Goal: Task Accomplishment & Management: Manage account settings

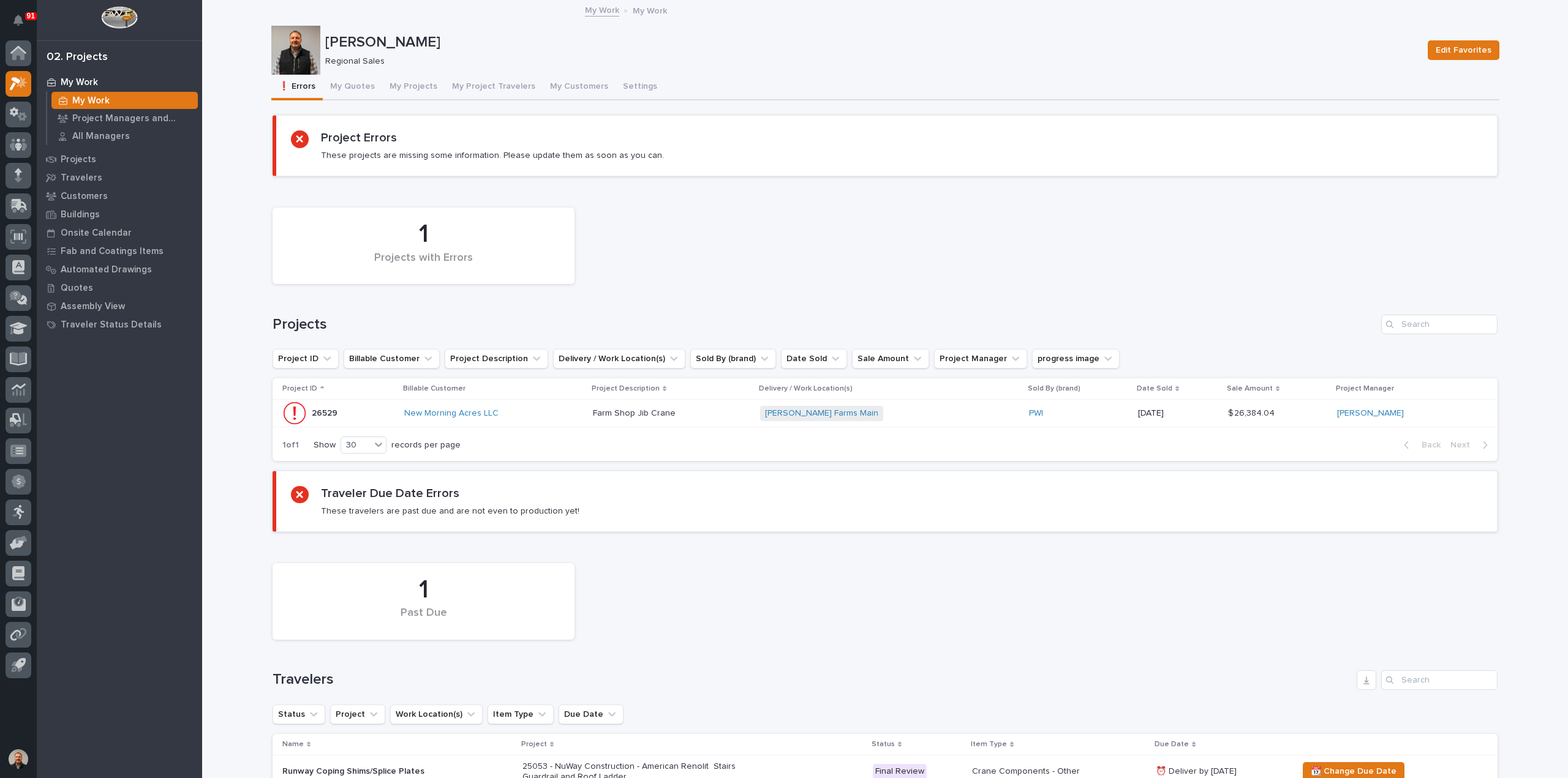
click at [317, 409] on p "26529" at bounding box center [326, 412] width 28 height 13
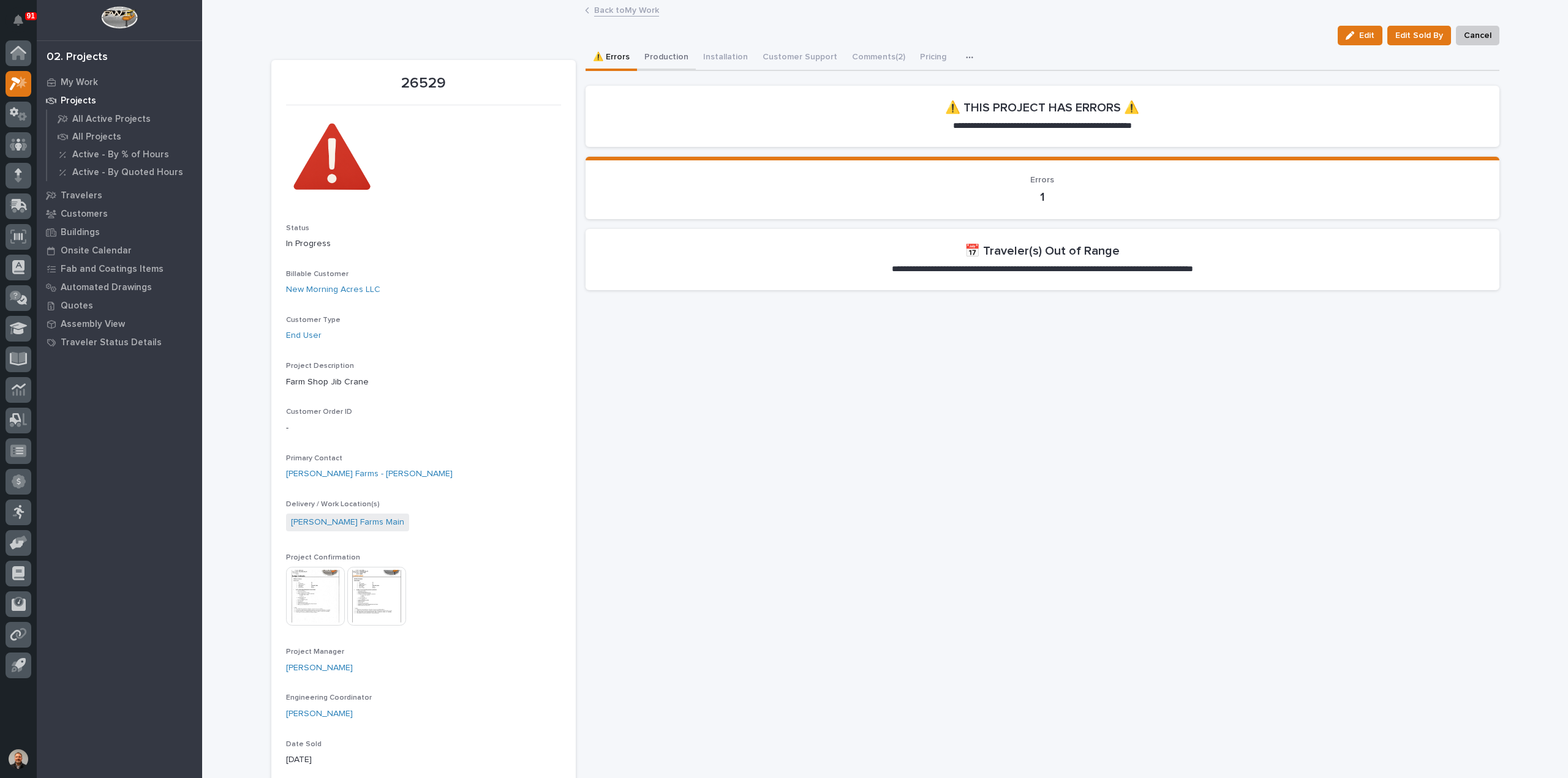
click at [660, 54] on button "Production" at bounding box center [666, 58] width 59 height 26
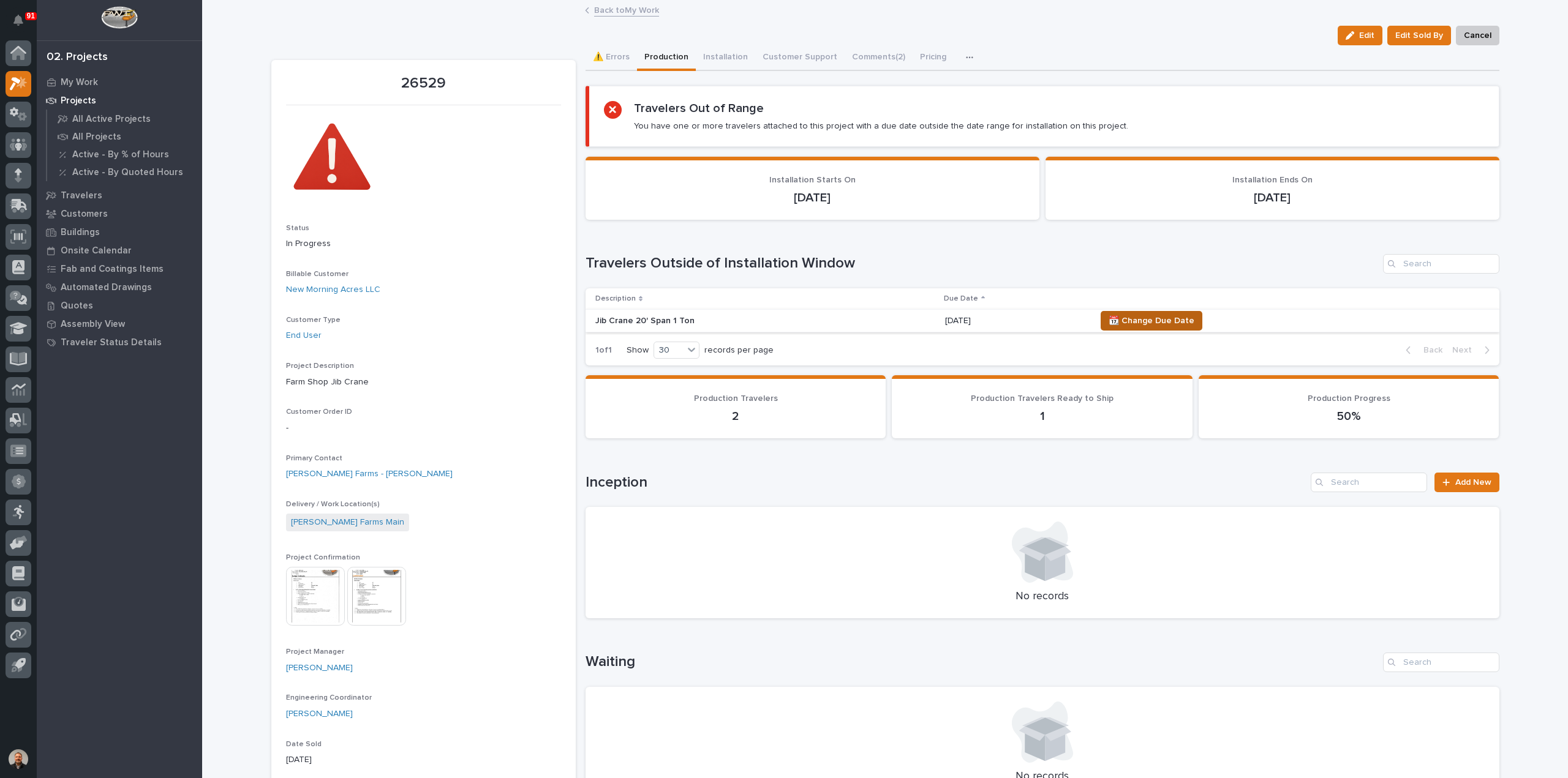
click at [1150, 321] on span "📆 Change Due Date" at bounding box center [1151, 321] width 85 height 15
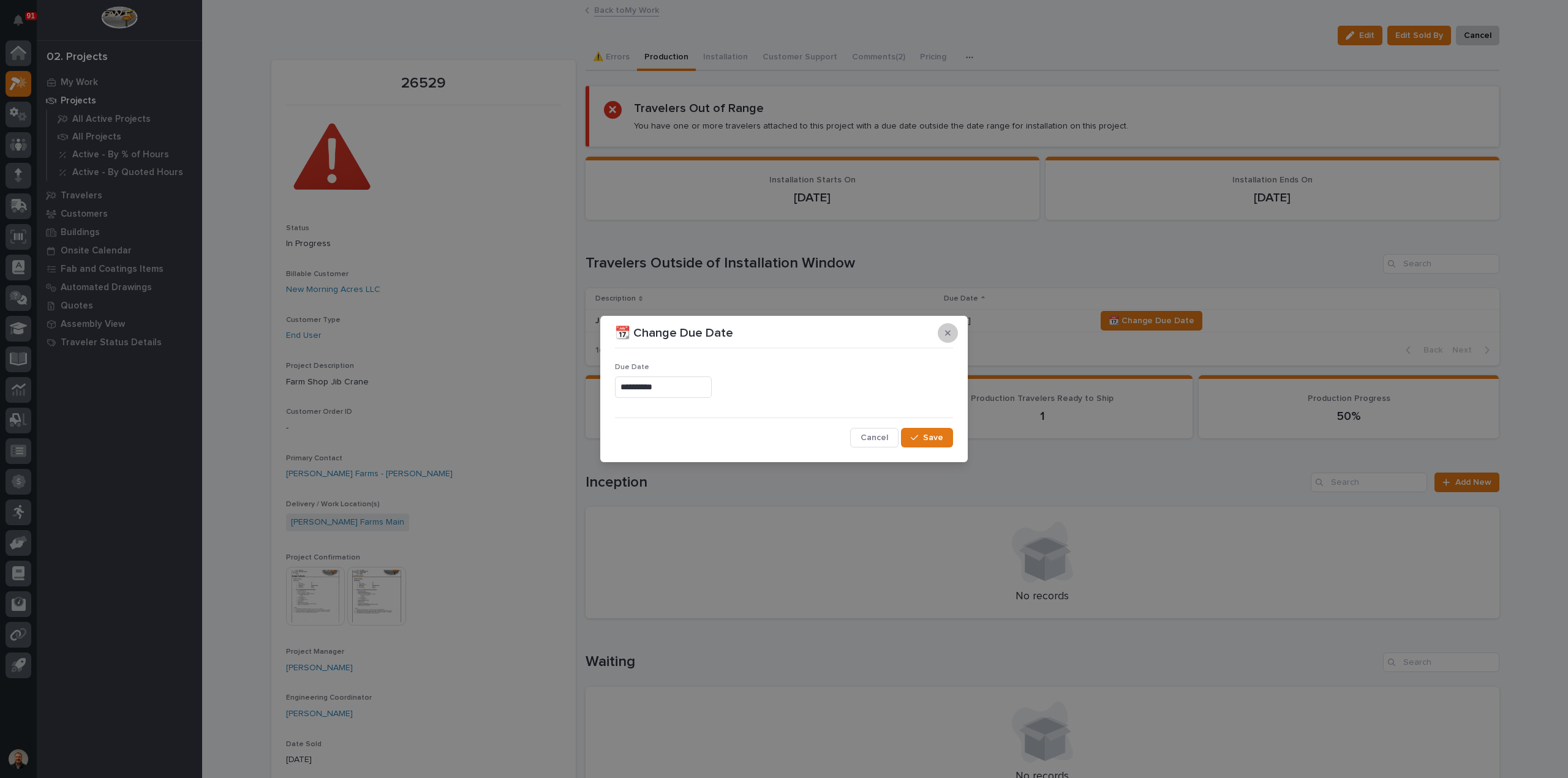
click at [947, 328] on icon "button" at bounding box center [948, 333] width 6 height 8
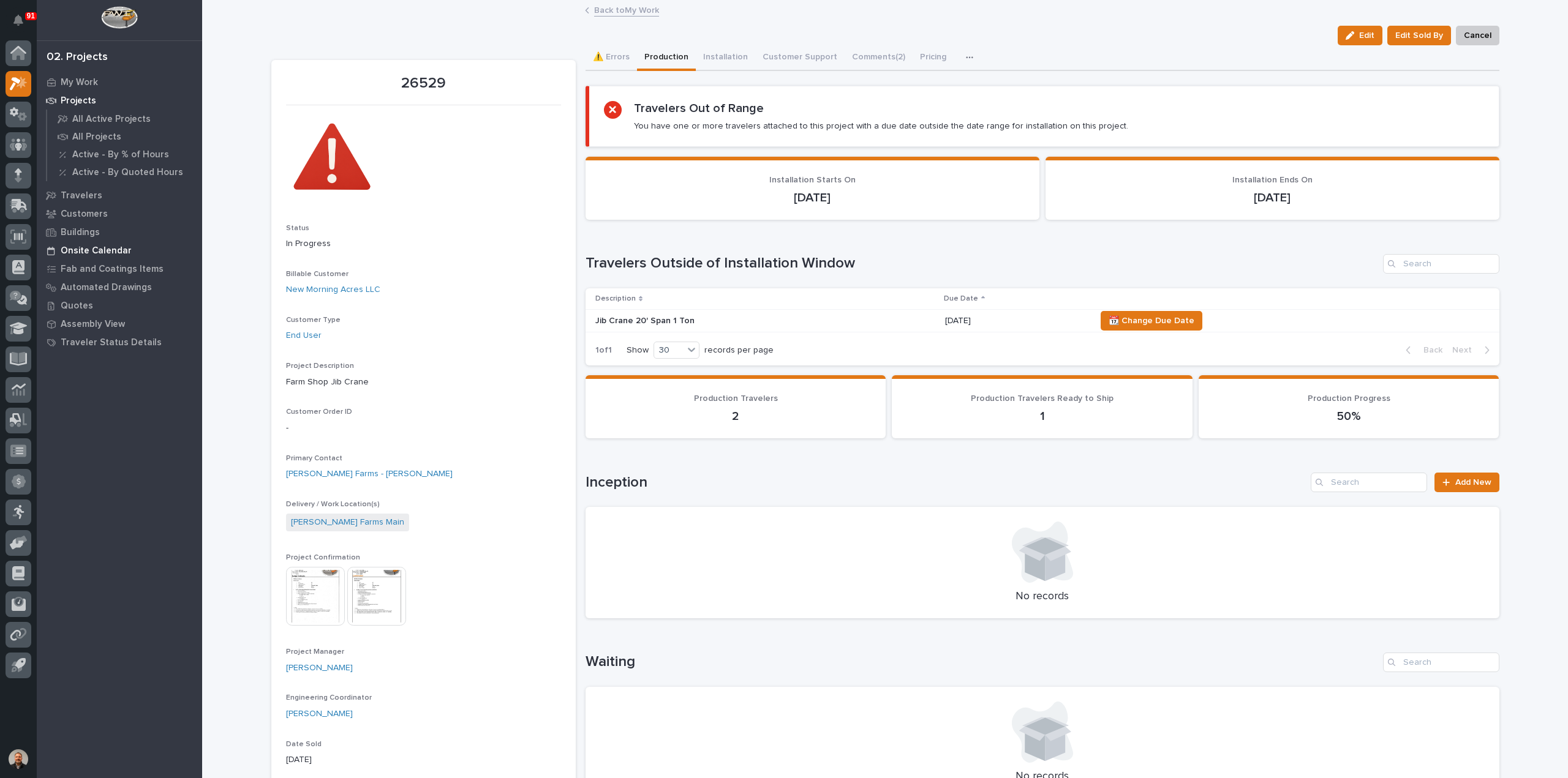
click at [81, 248] on p "Onsite Calendar" at bounding box center [96, 251] width 71 height 11
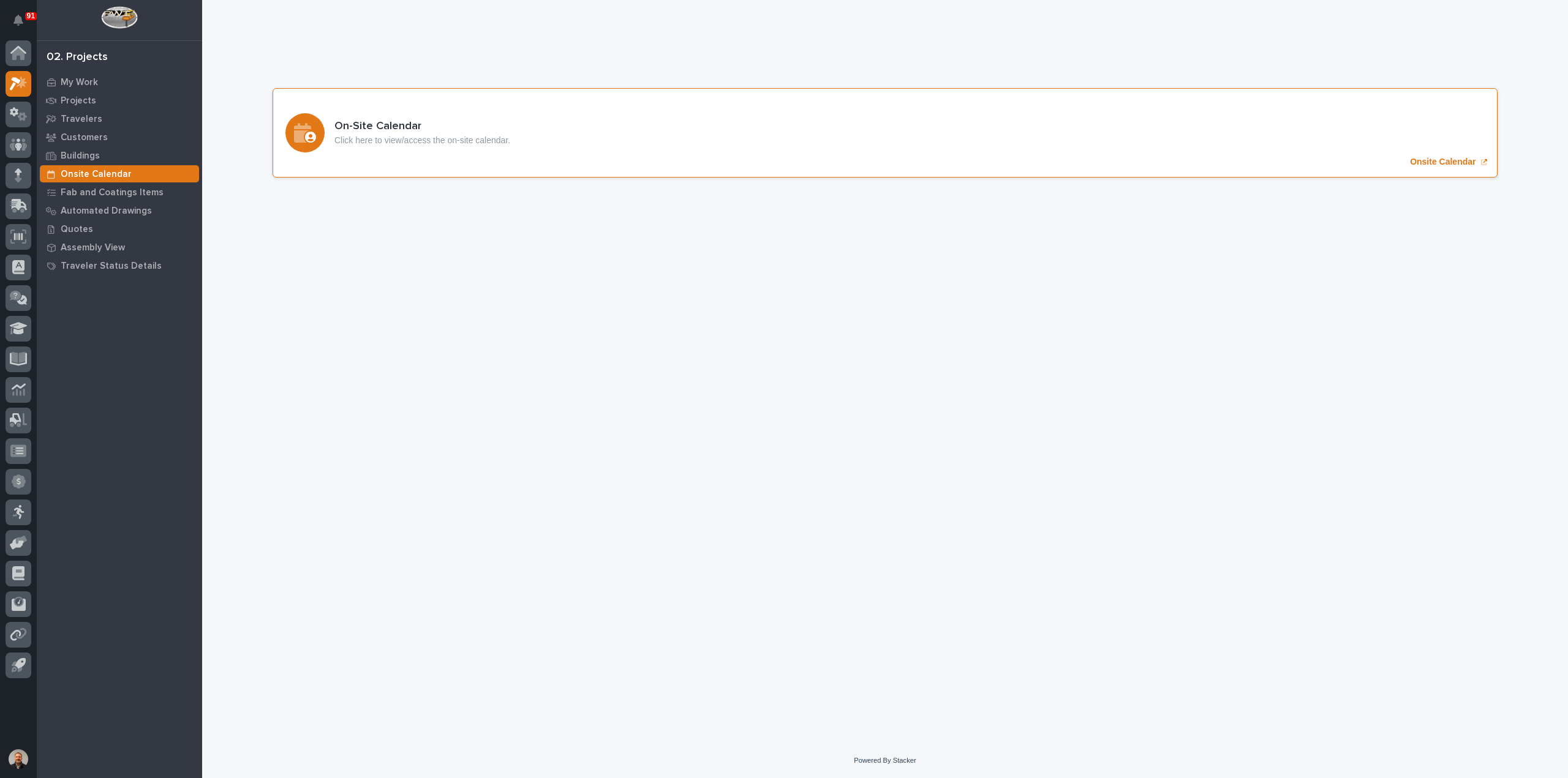
click at [1426, 161] on p "Onsite Calendar" at bounding box center [1443, 162] width 66 height 11
click at [88, 80] on p "My Work" at bounding box center [79, 83] width 37 height 11
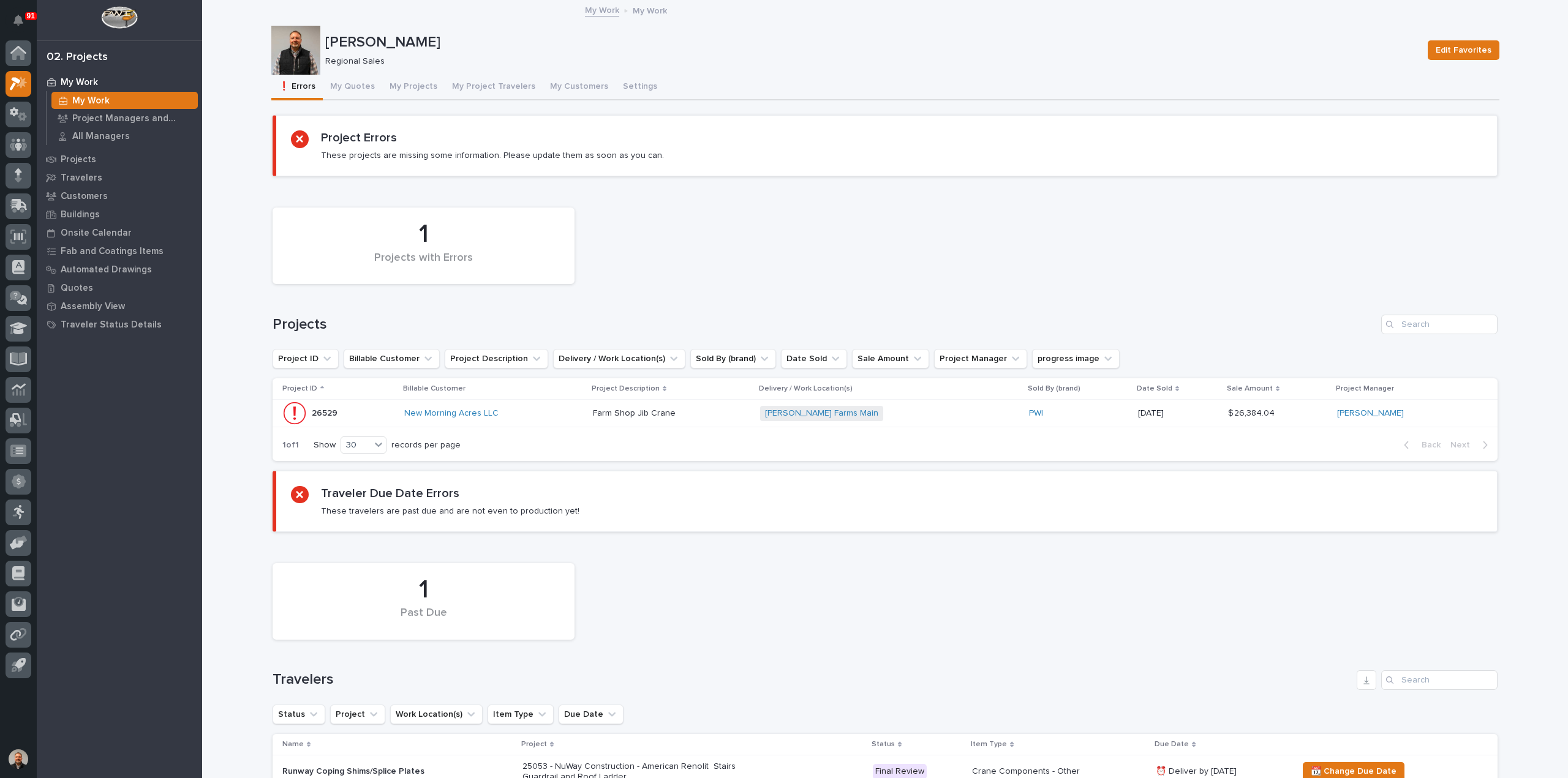
click at [324, 411] on p "26529" at bounding box center [326, 412] width 28 height 13
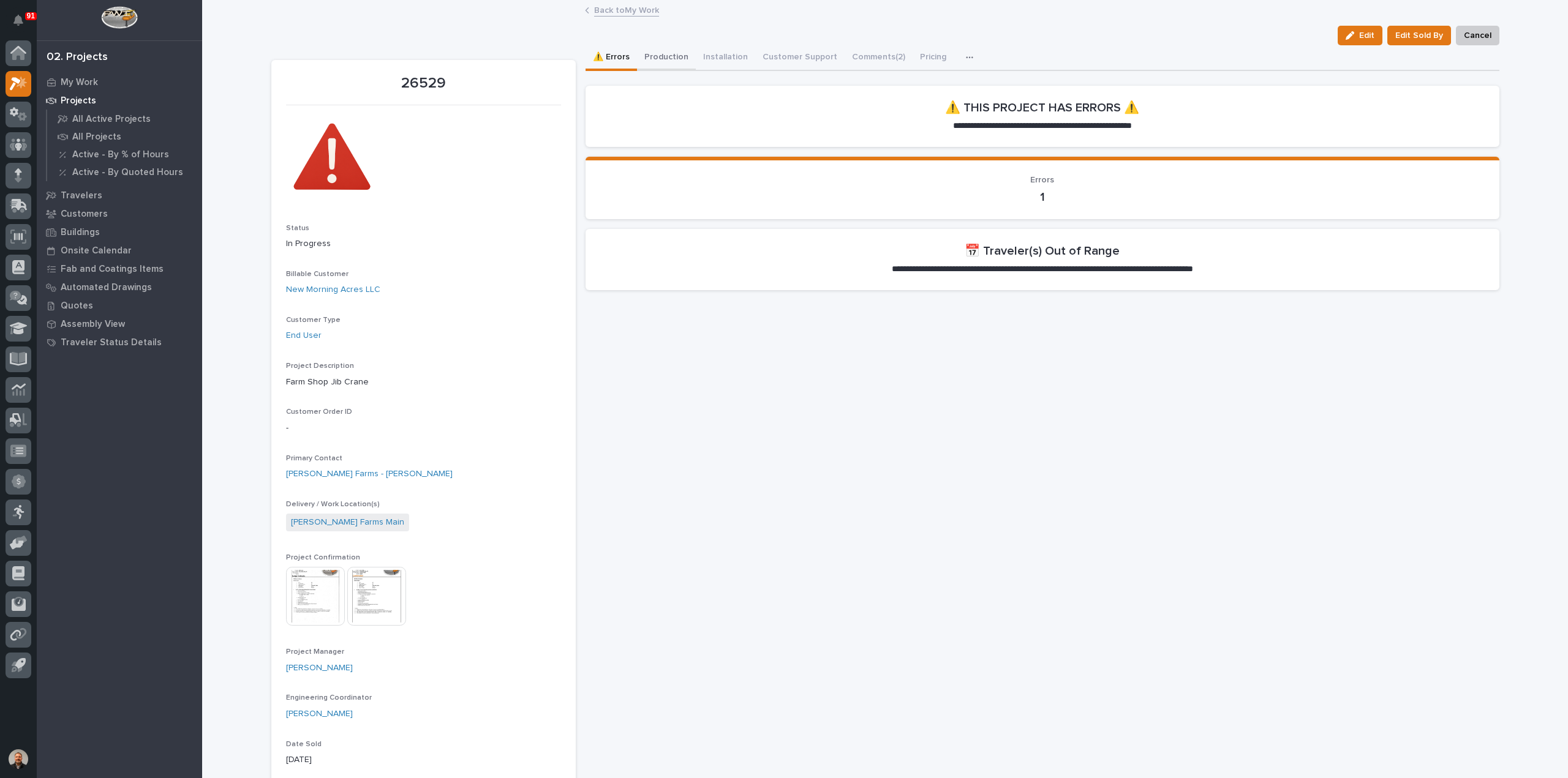
click at [659, 57] on button "Production" at bounding box center [666, 58] width 59 height 26
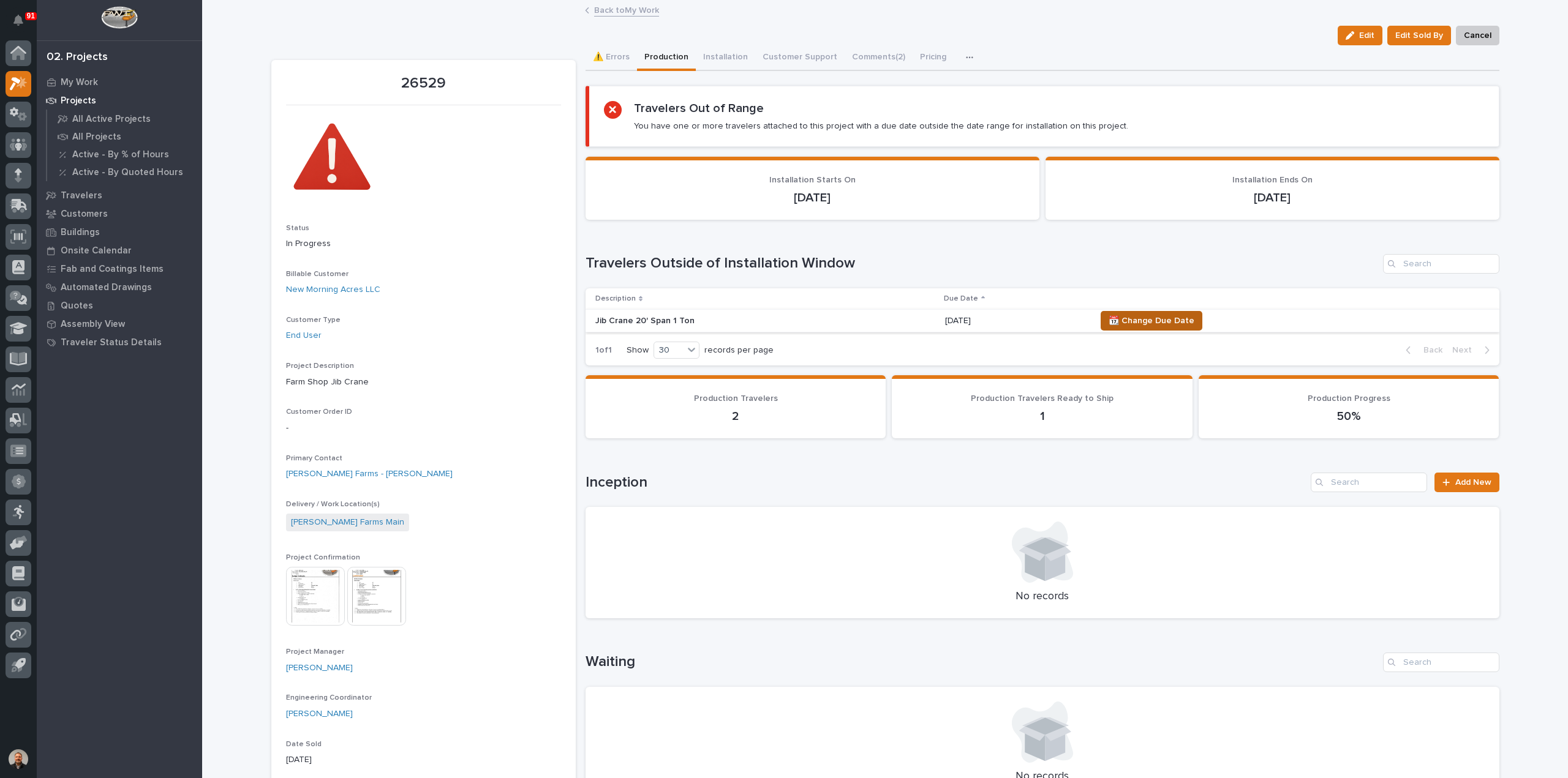
click at [1139, 315] on span "📆 Change Due Date" at bounding box center [1151, 321] width 85 height 15
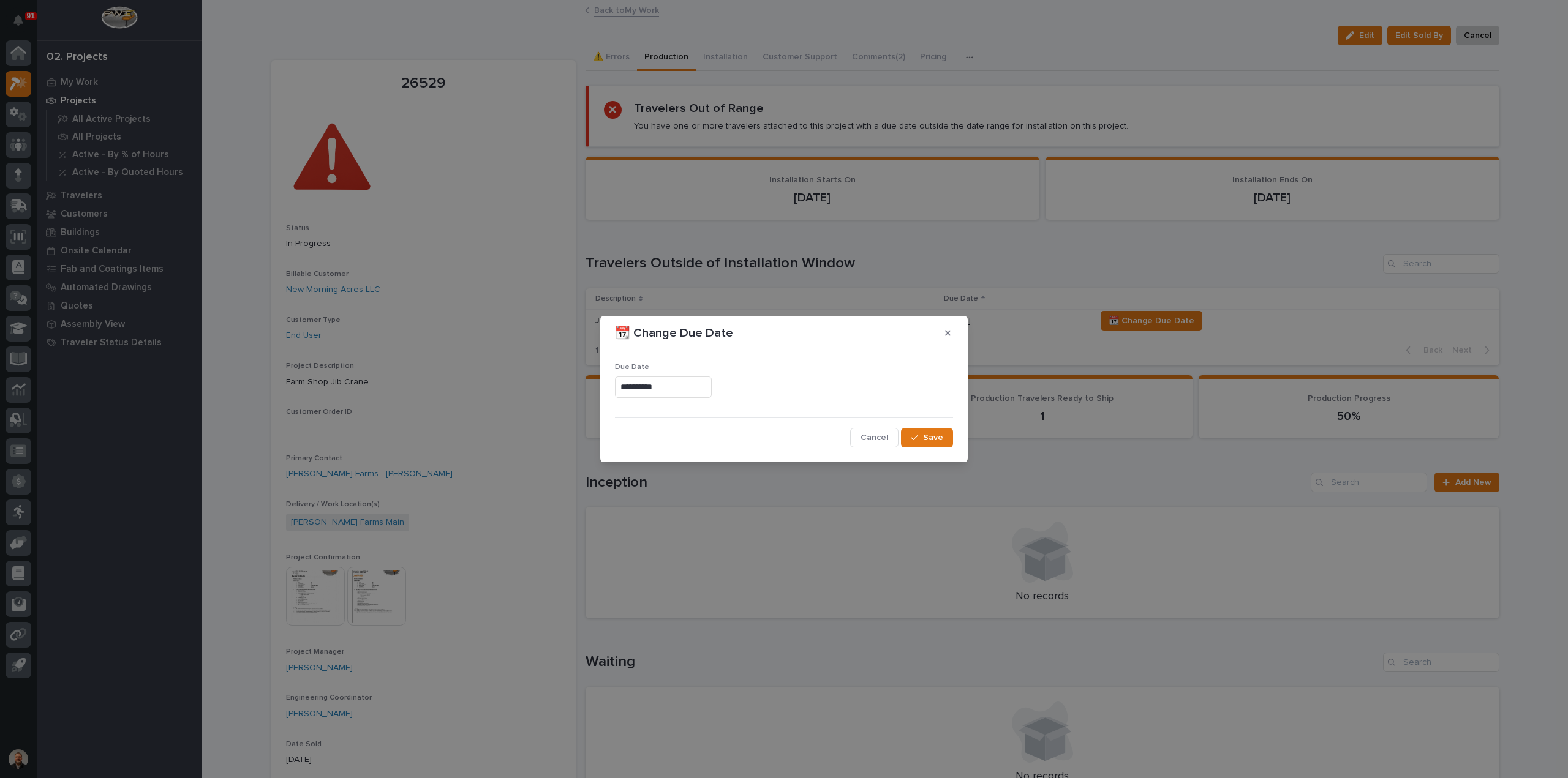
click at [676, 389] on input "**********" at bounding box center [663, 387] width 97 height 22
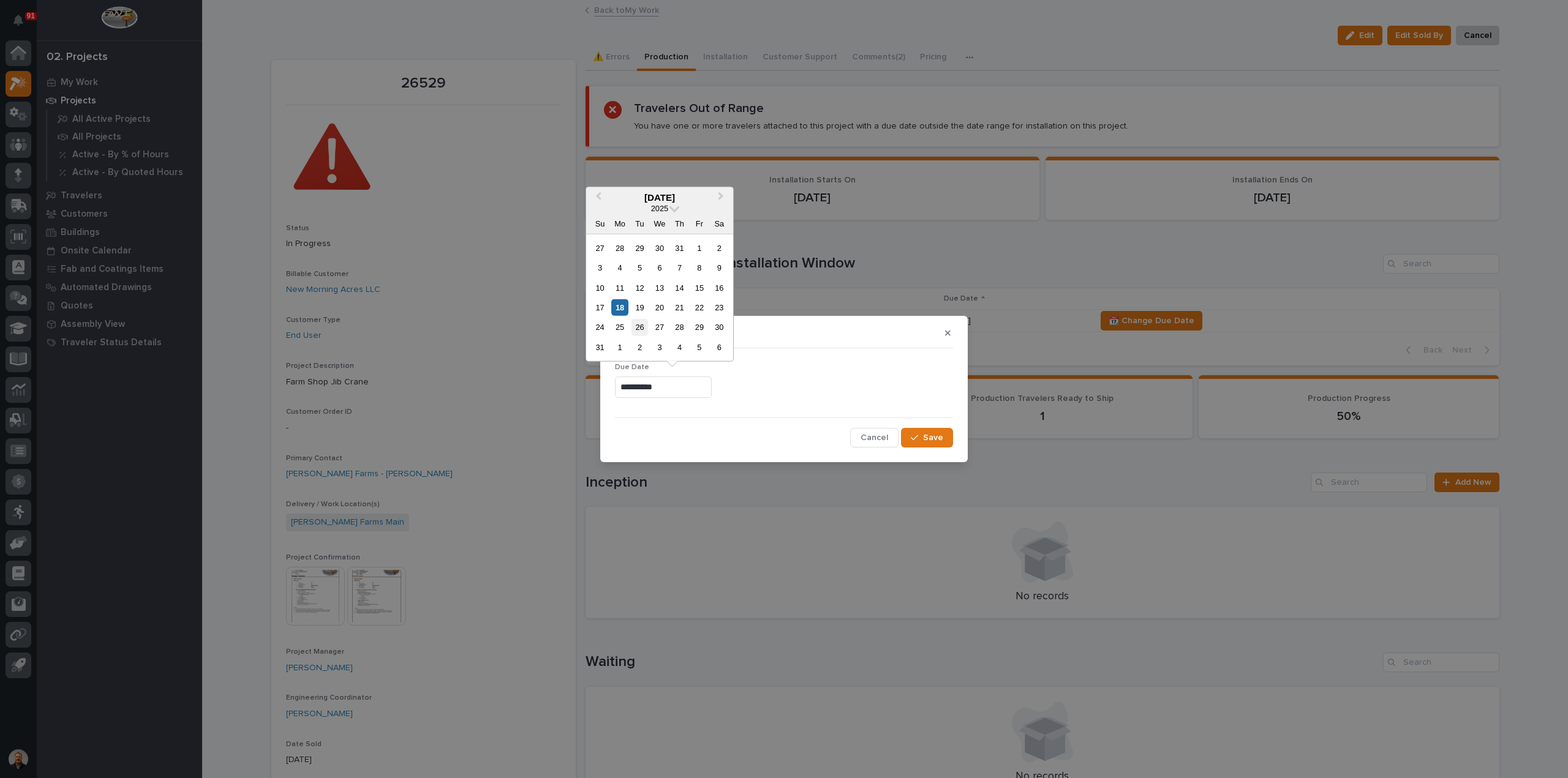
click at [640, 330] on div "26" at bounding box center [640, 327] width 17 height 17
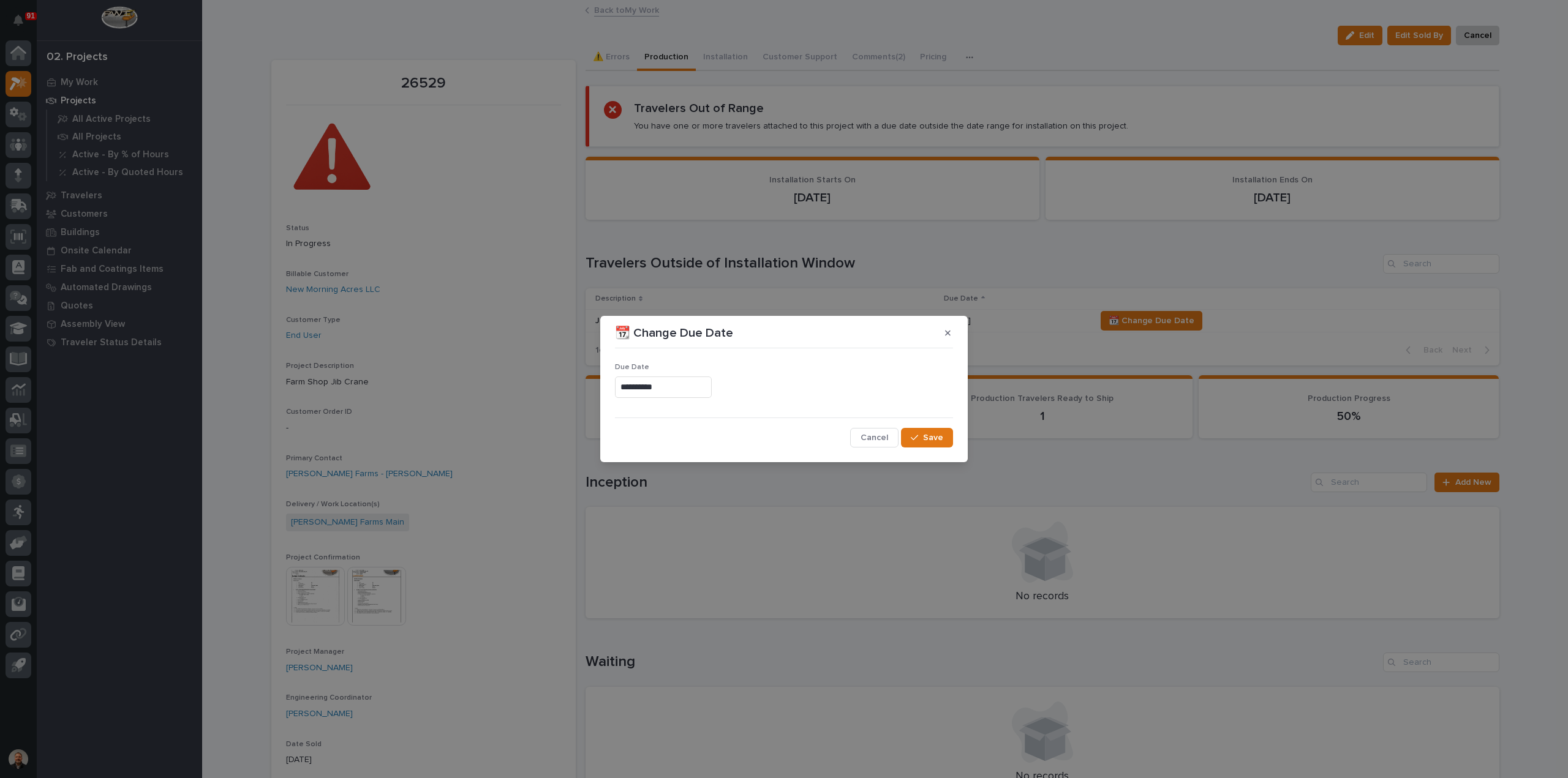
type input "**********"
click at [934, 433] on span "Save" at bounding box center [933, 438] width 20 height 11
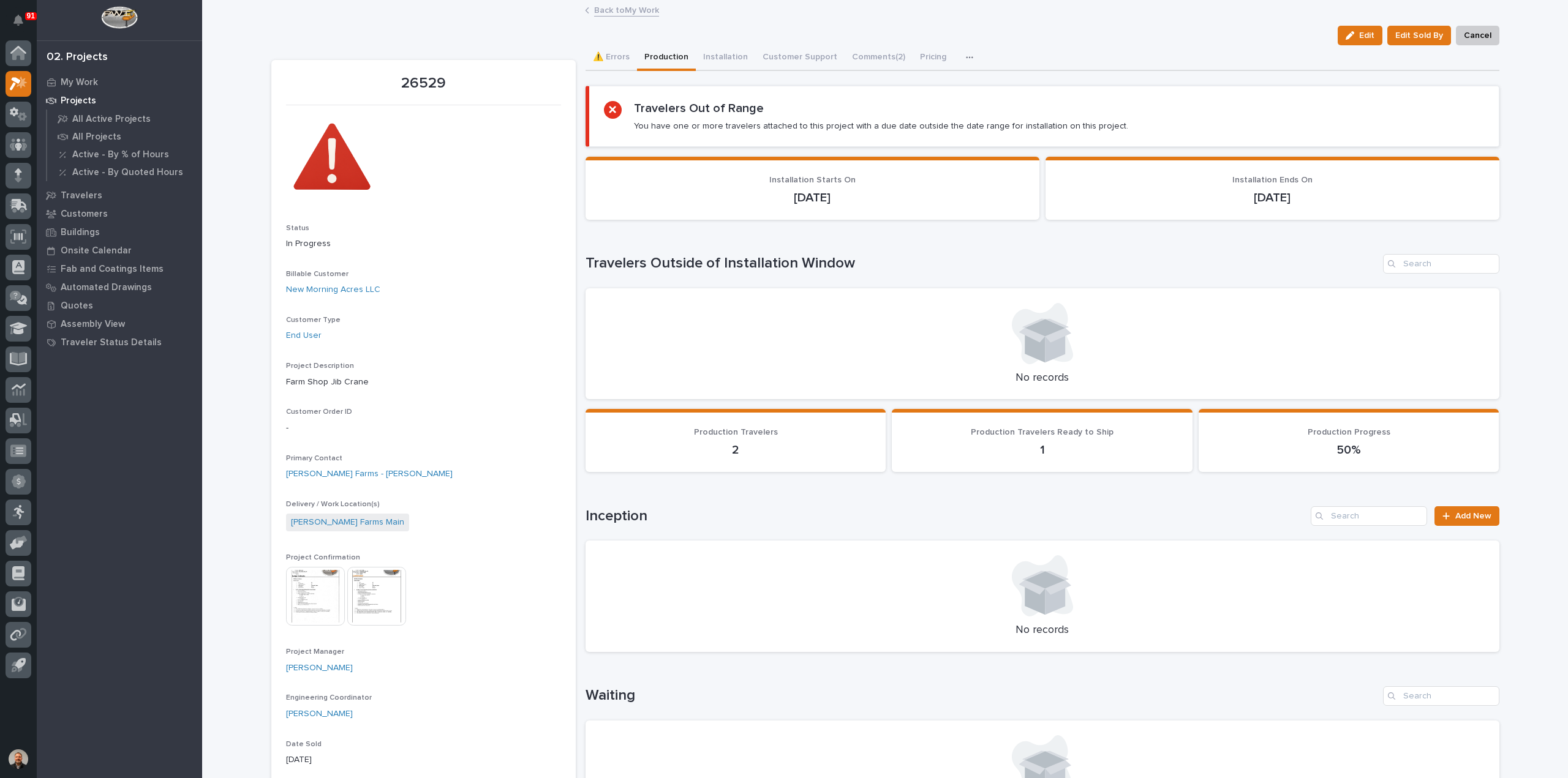
click at [617, 10] on link "Back to My Work" at bounding box center [626, 9] width 65 height 14
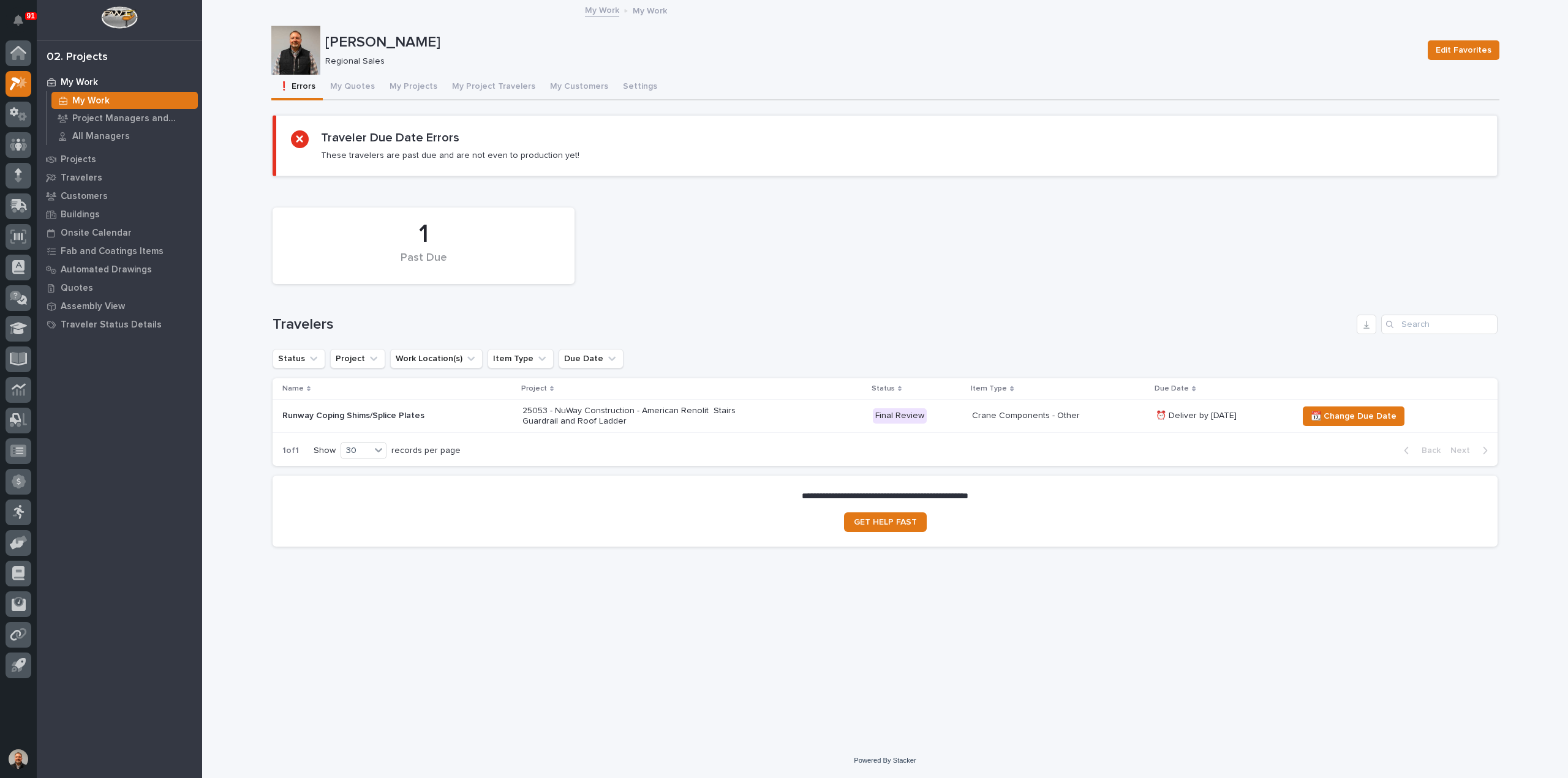
click at [305, 411] on p "Runway Coping Shims/Splice Plates" at bounding box center [390, 416] width 214 height 11
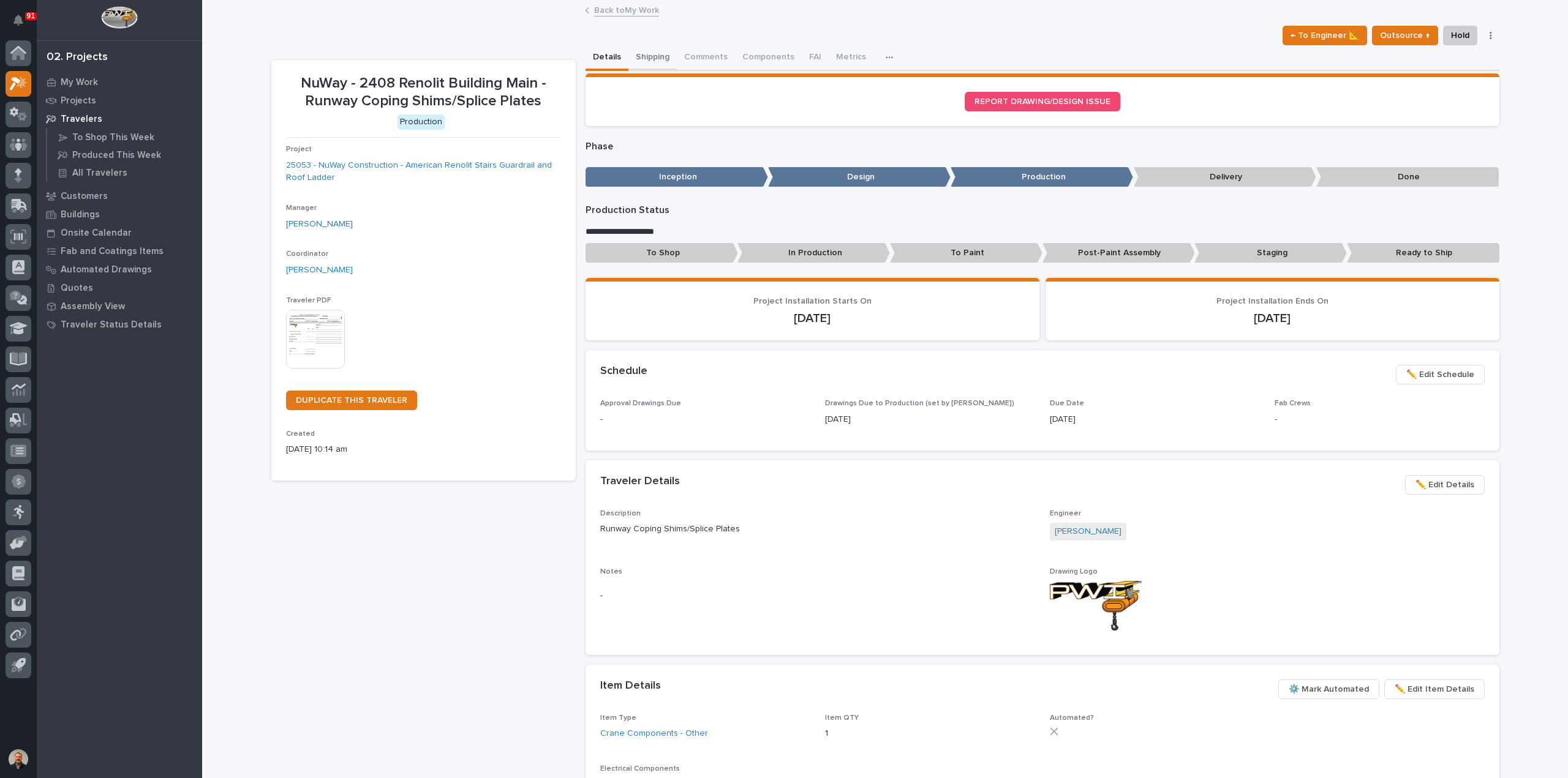
click at [649, 56] on button "Shipping" at bounding box center [652, 58] width 48 height 26
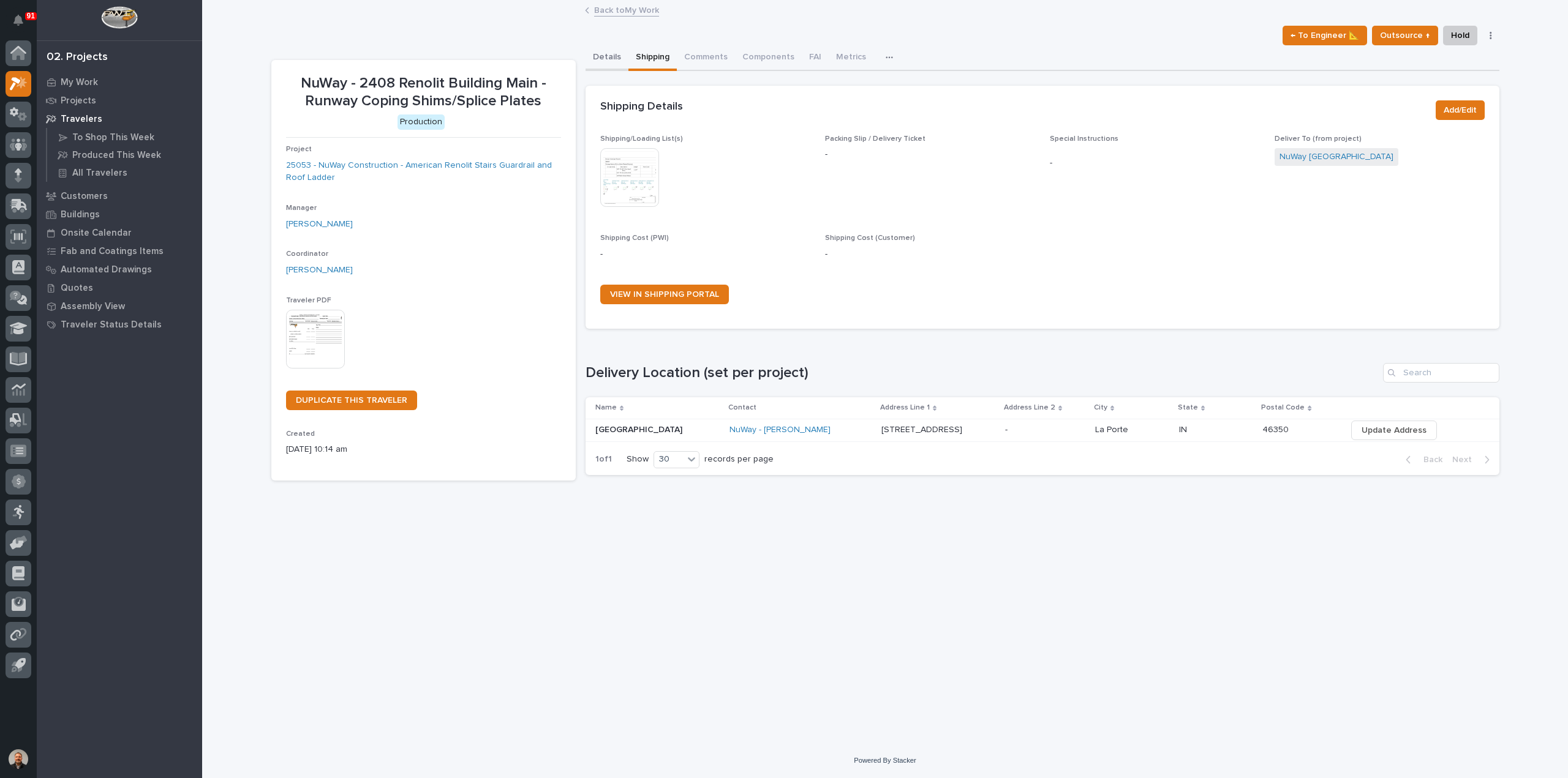
click at [604, 56] on button "Details" at bounding box center [607, 58] width 43 height 26
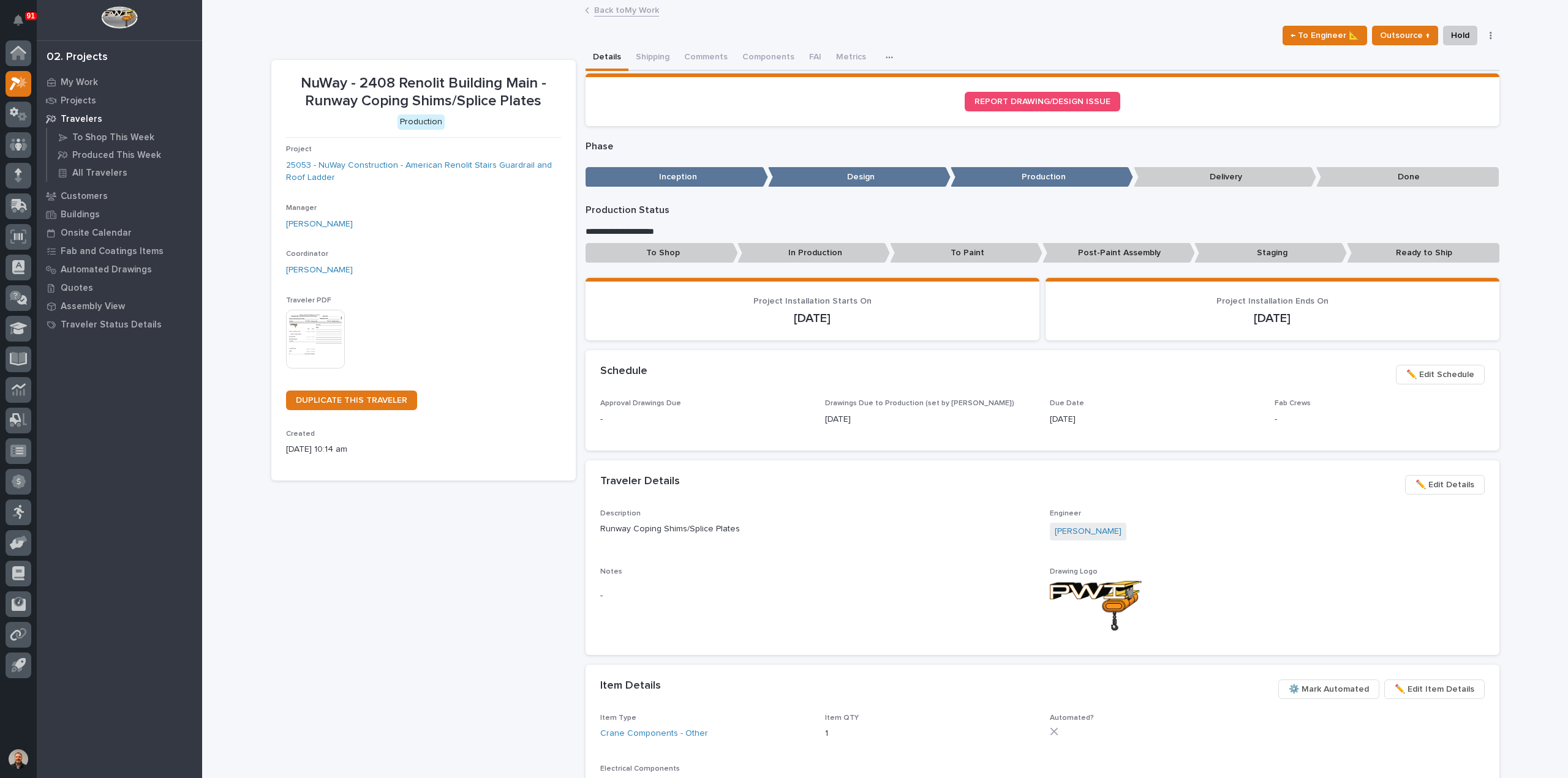
click at [635, 12] on link "Back to My Work" at bounding box center [626, 9] width 65 height 14
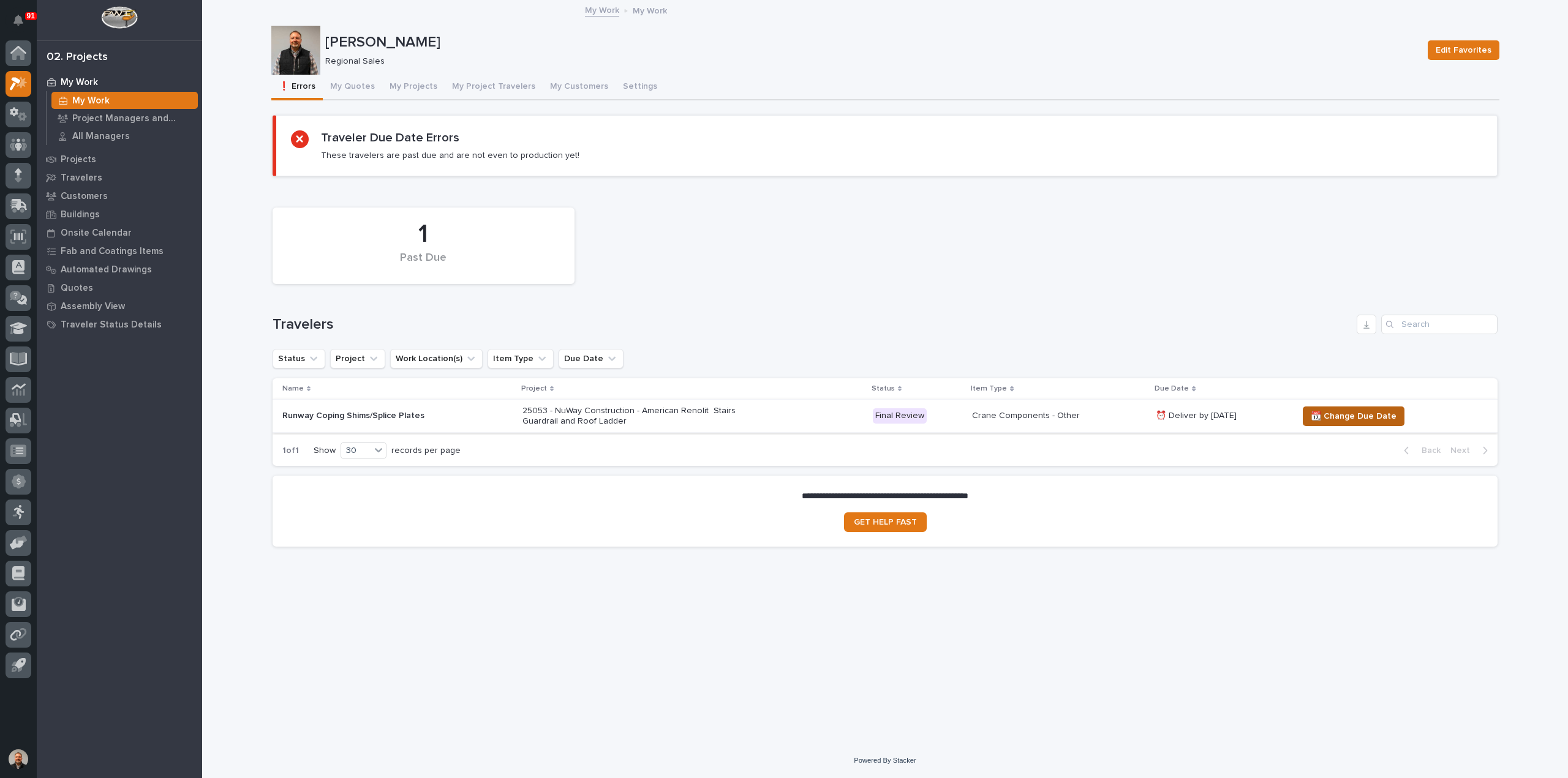
click at [1360, 413] on span "📆 Change Due Date" at bounding box center [1354, 416] width 85 height 15
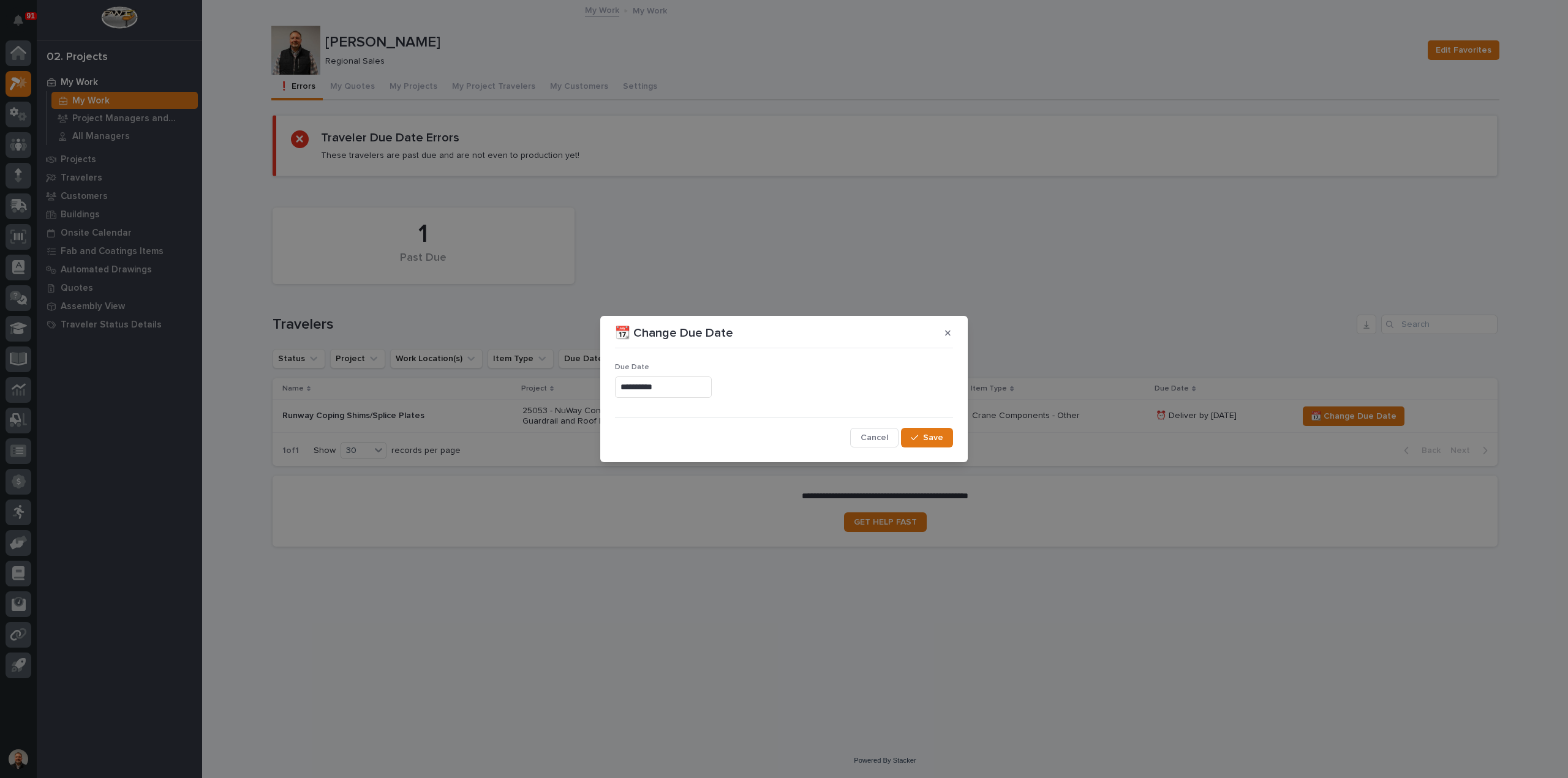
click at [666, 382] on input "**********" at bounding box center [663, 387] width 97 height 22
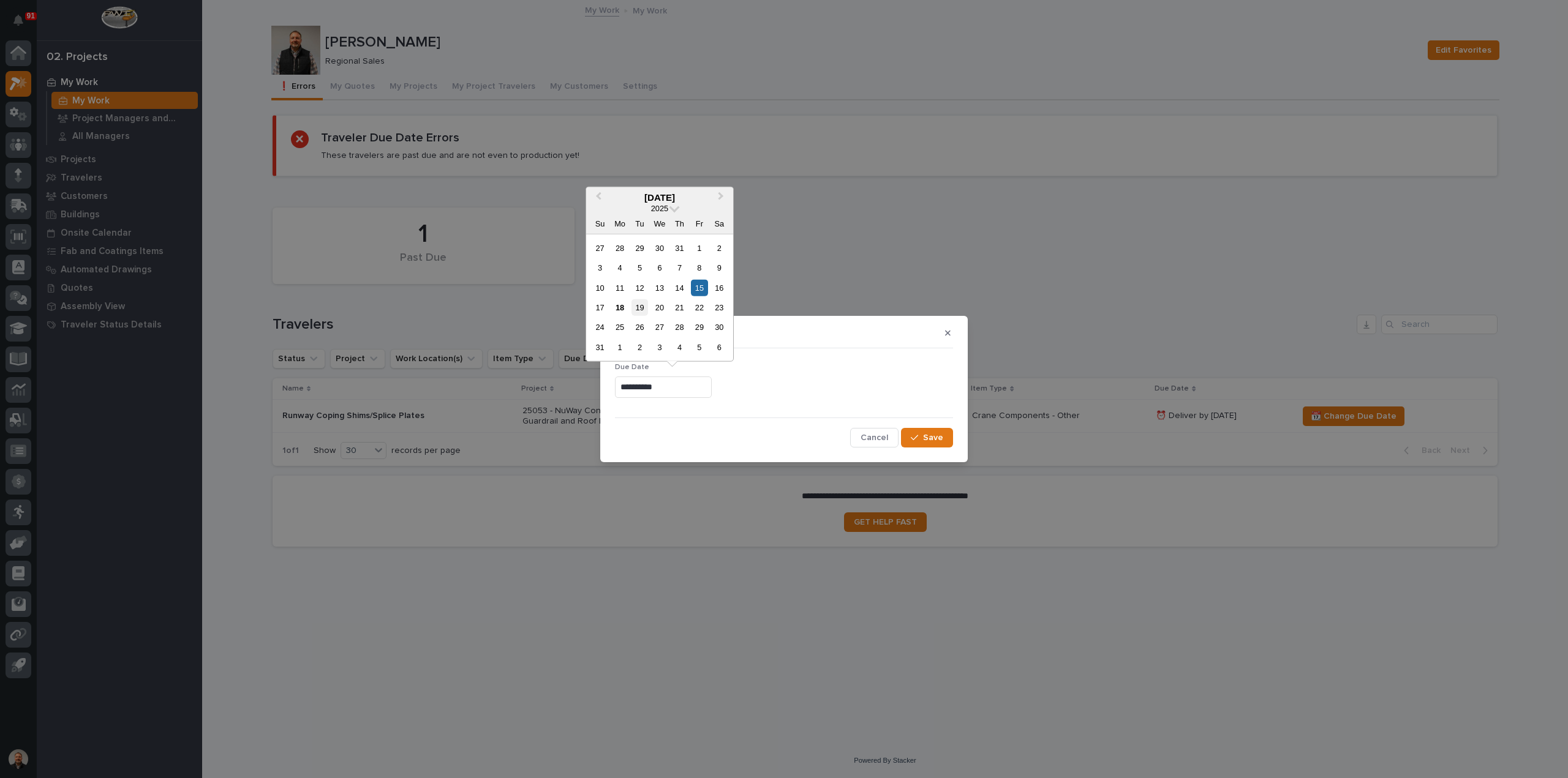
click at [642, 307] on div "19" at bounding box center [640, 307] width 17 height 17
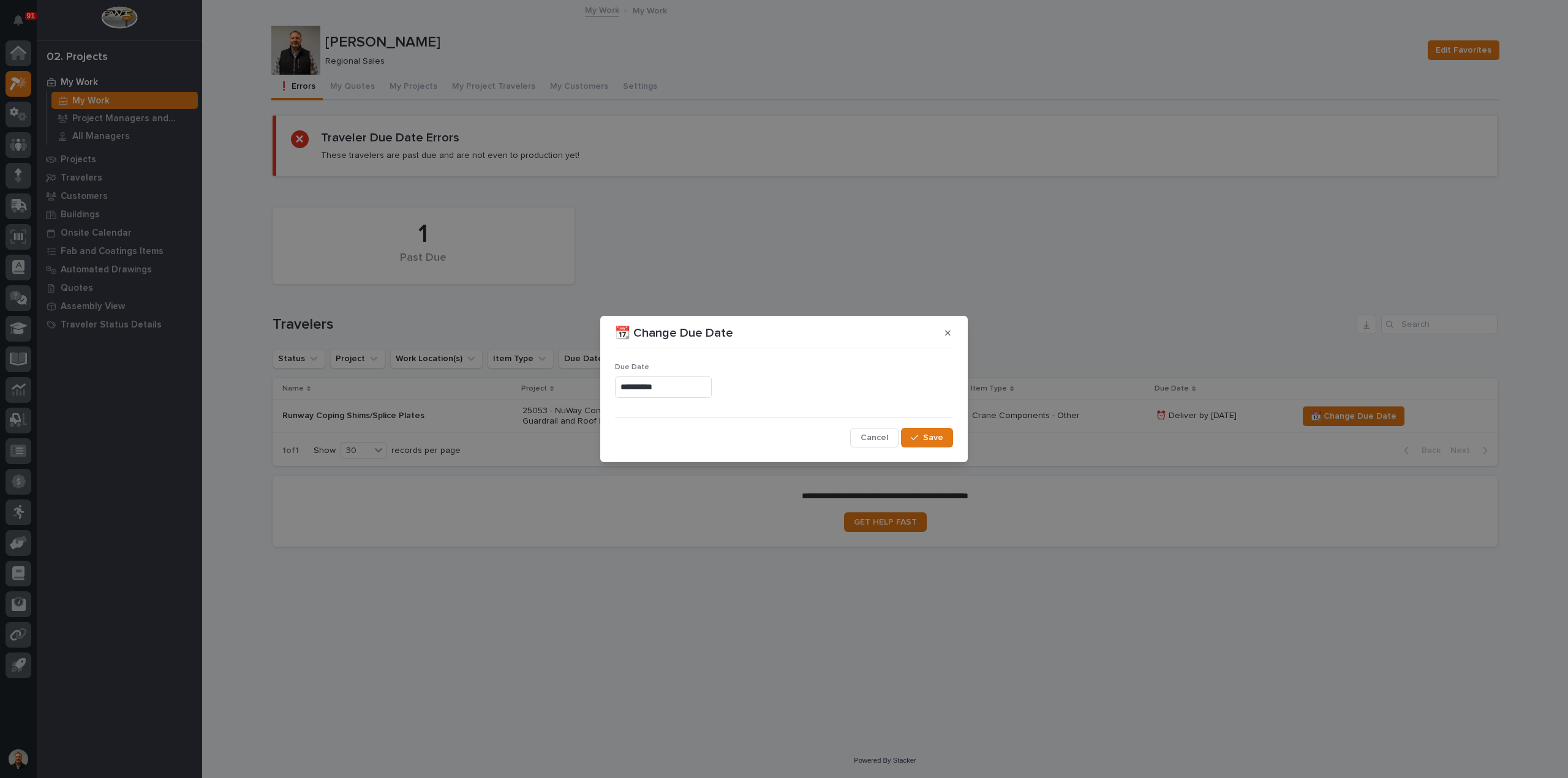
type input "**********"
click at [933, 436] on span "Save" at bounding box center [933, 438] width 20 height 11
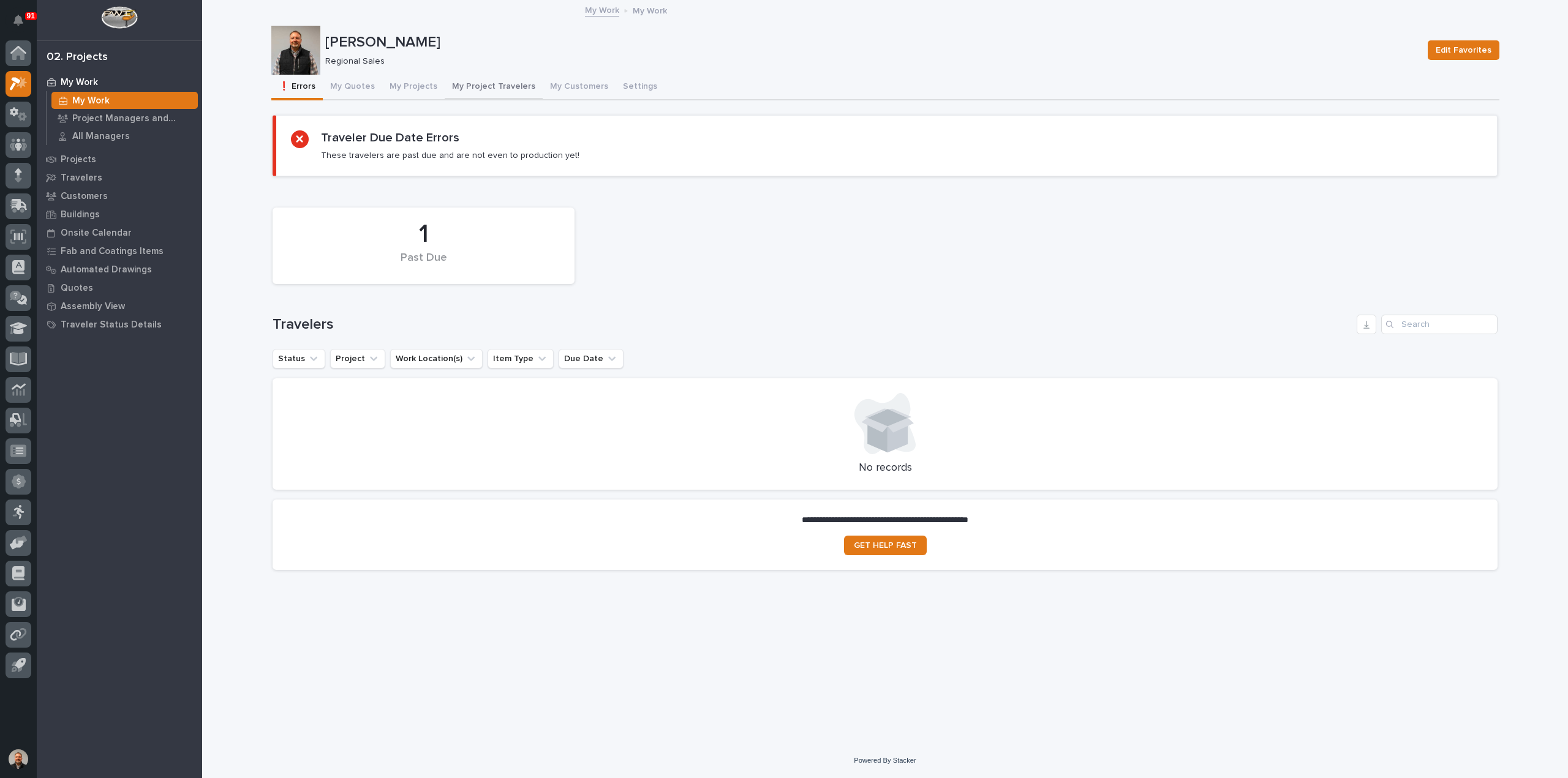
click at [512, 86] on button "My Project Travelers" at bounding box center [494, 88] width 98 height 26
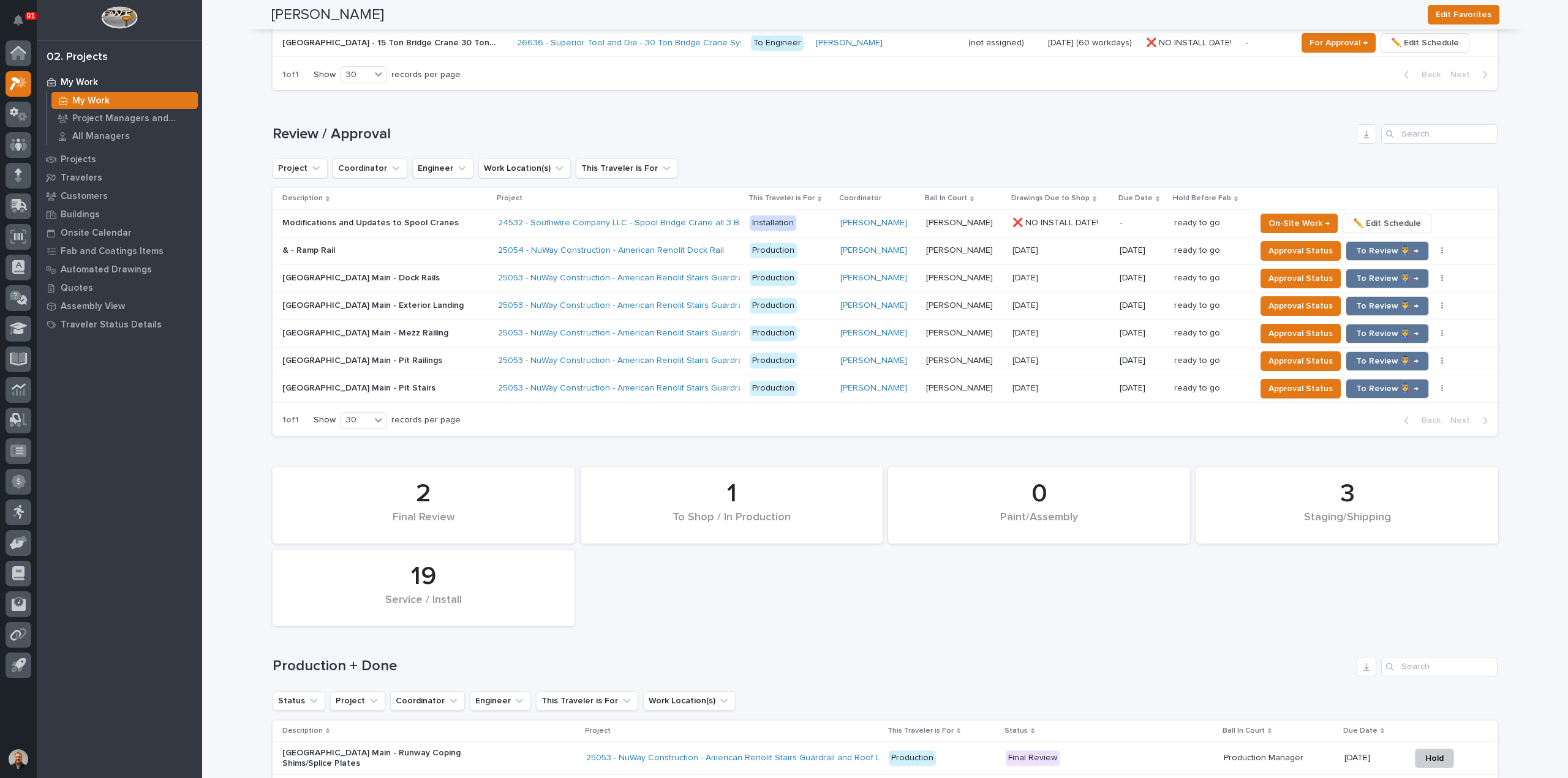
scroll to position [1041, 0]
click at [311, 221] on p "Modifications and Updates to Spool Cranes" at bounding box center [371, 221] width 179 height 13
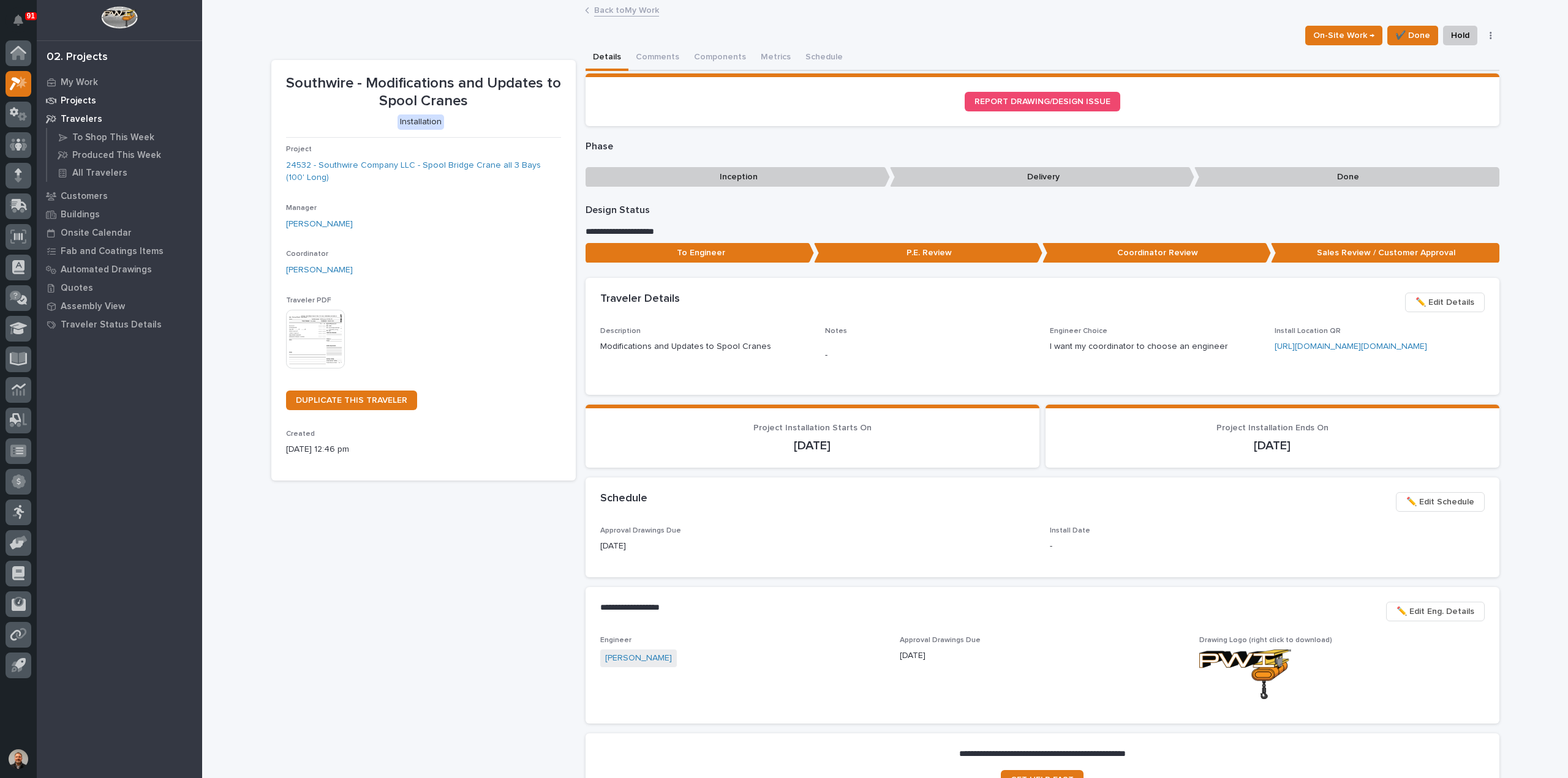
click at [85, 99] on p "Projects" at bounding box center [78, 101] width 36 height 11
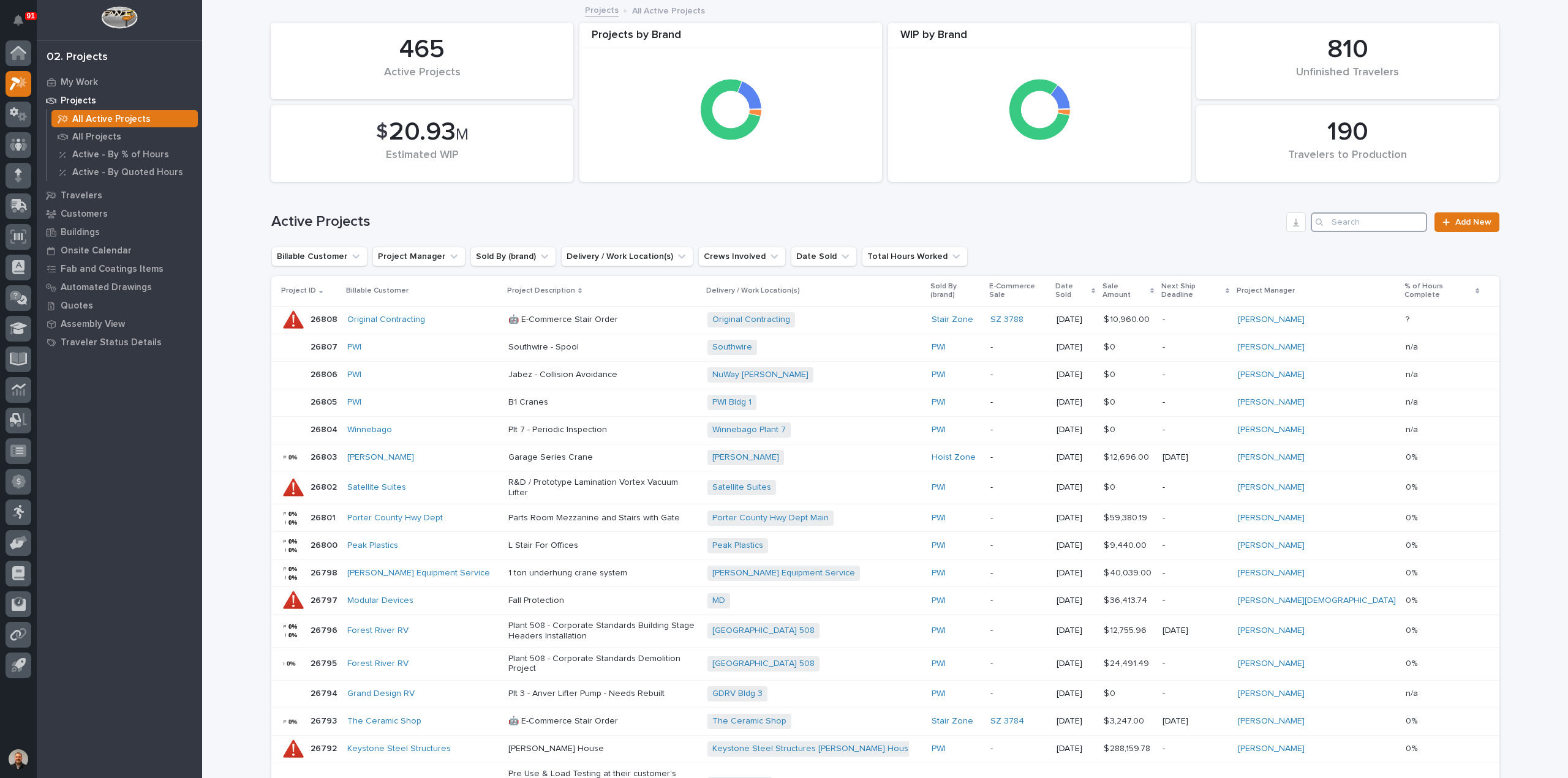
click at [1352, 219] on input "Search" at bounding box center [1369, 222] width 116 height 20
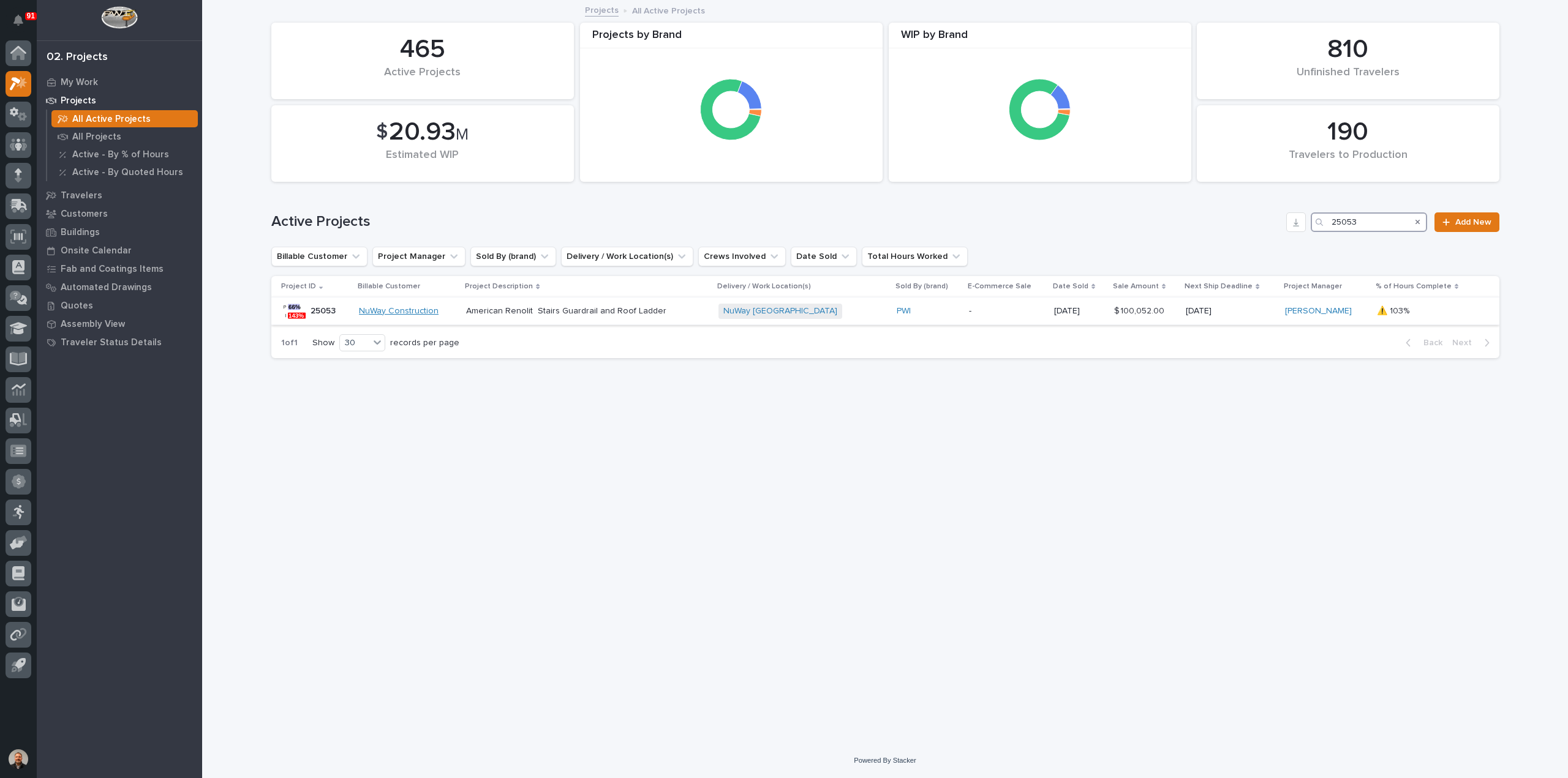
type input "25053"
click at [367, 309] on link "NuWay Construction" at bounding box center [399, 311] width 80 height 11
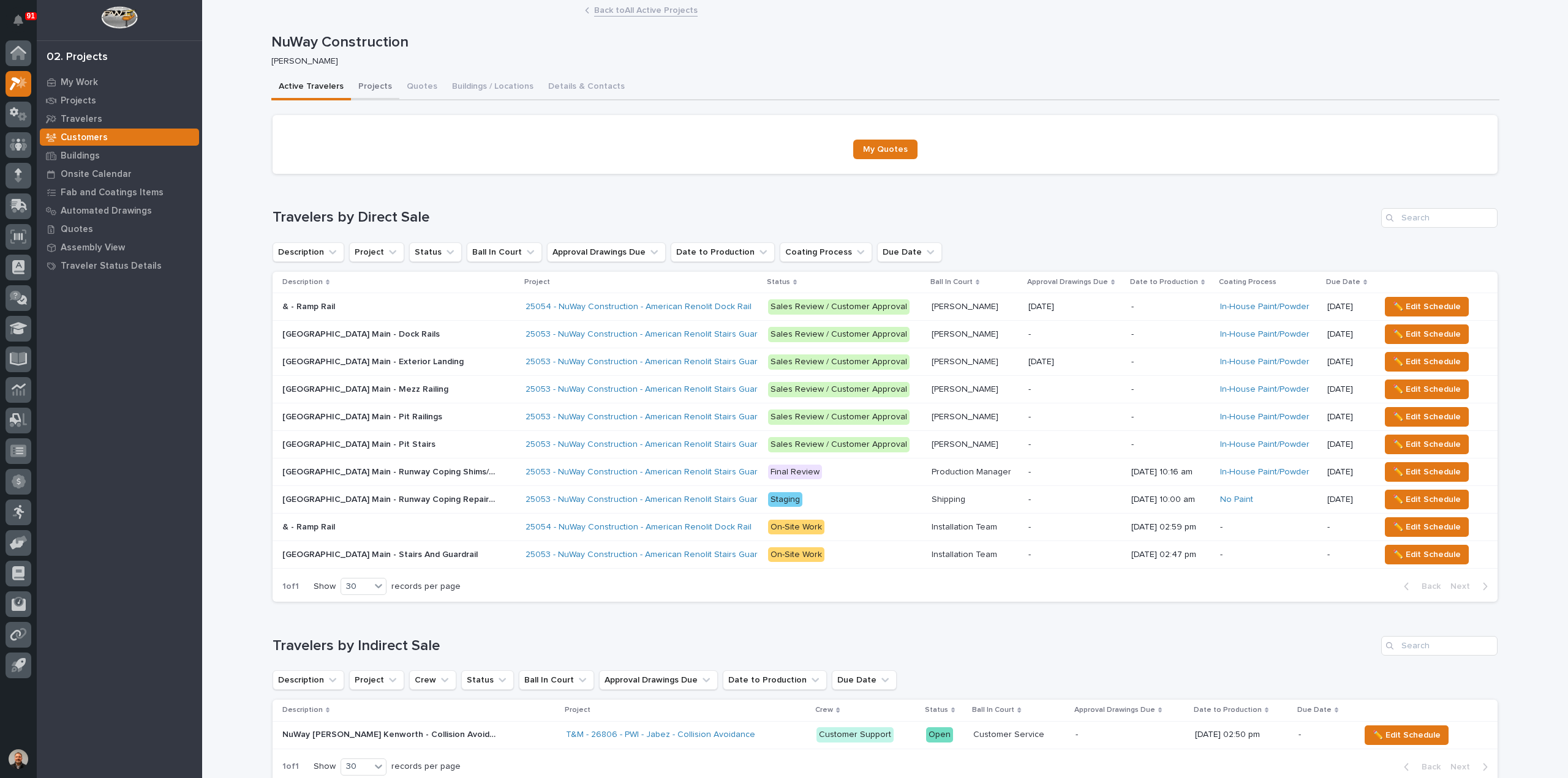
click at [371, 85] on button "Projects" at bounding box center [375, 88] width 48 height 26
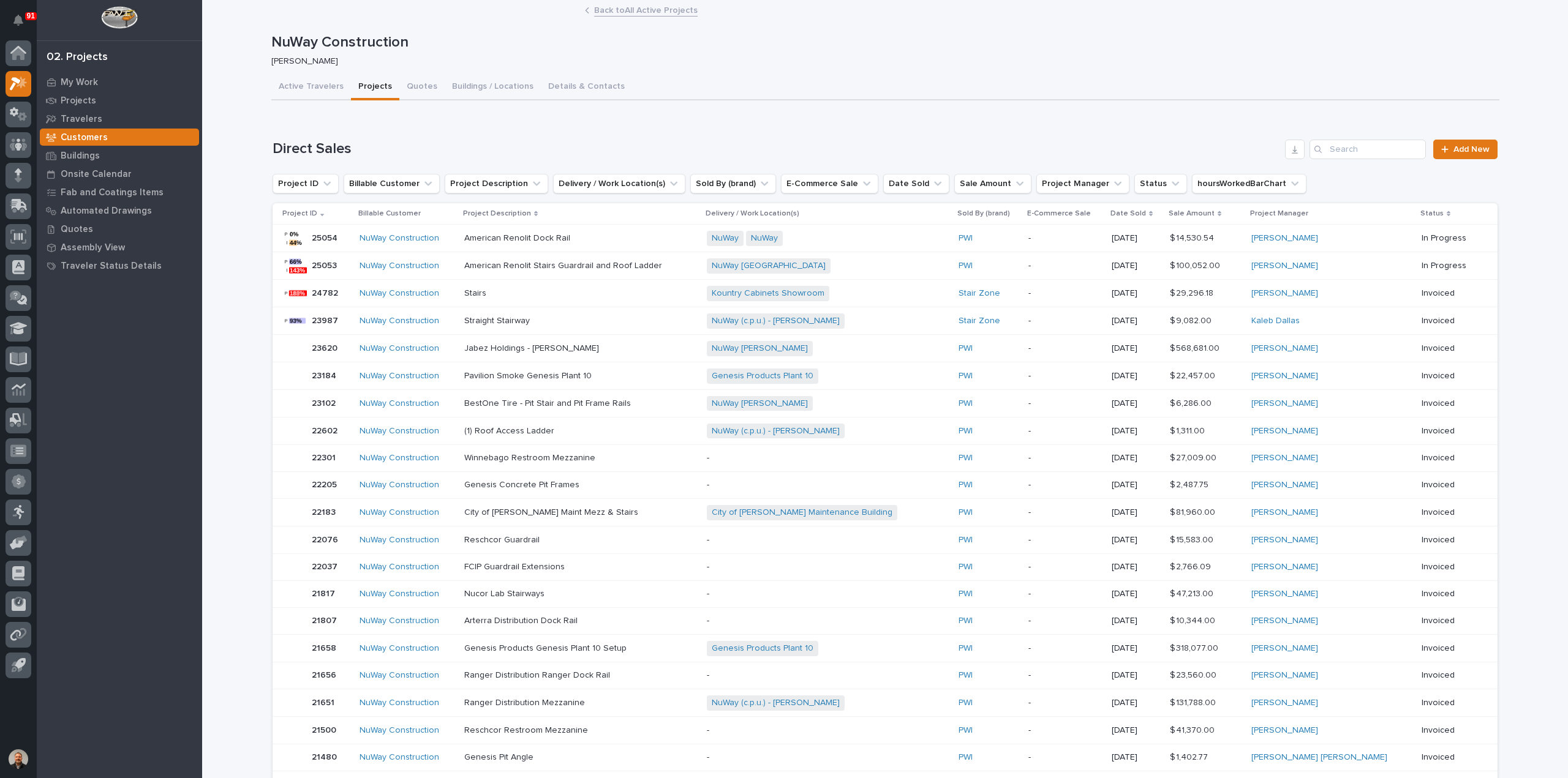
click at [388, 263] on link "NuWay Construction" at bounding box center [399, 265] width 80 height 11
click at [383, 265] on link "NuWay Construction" at bounding box center [399, 265] width 80 height 11
click at [319, 261] on p "25053" at bounding box center [325, 265] width 27 height 13
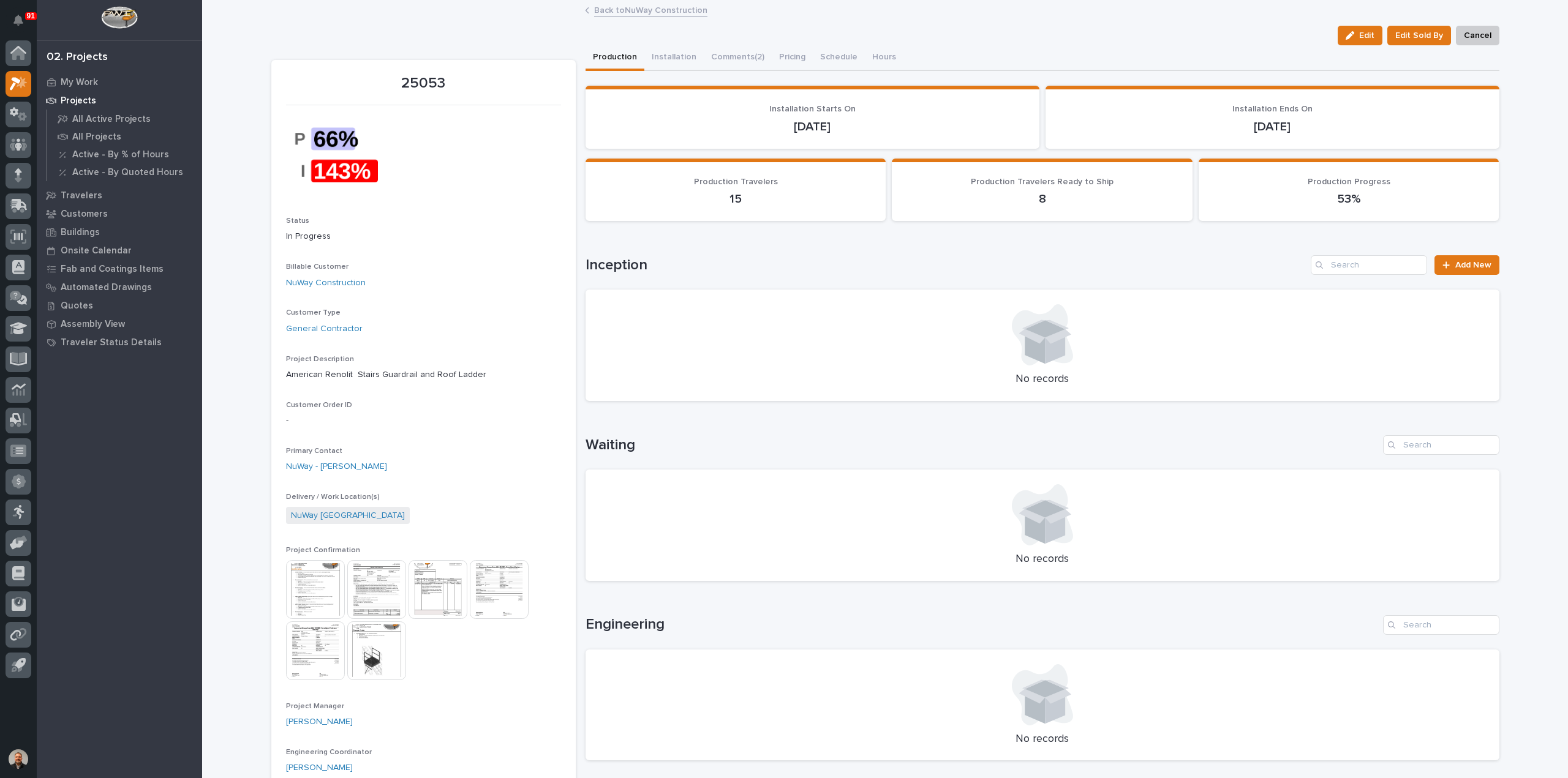
click at [637, 11] on link "Back to NuWay Construction" at bounding box center [651, 9] width 114 height 14
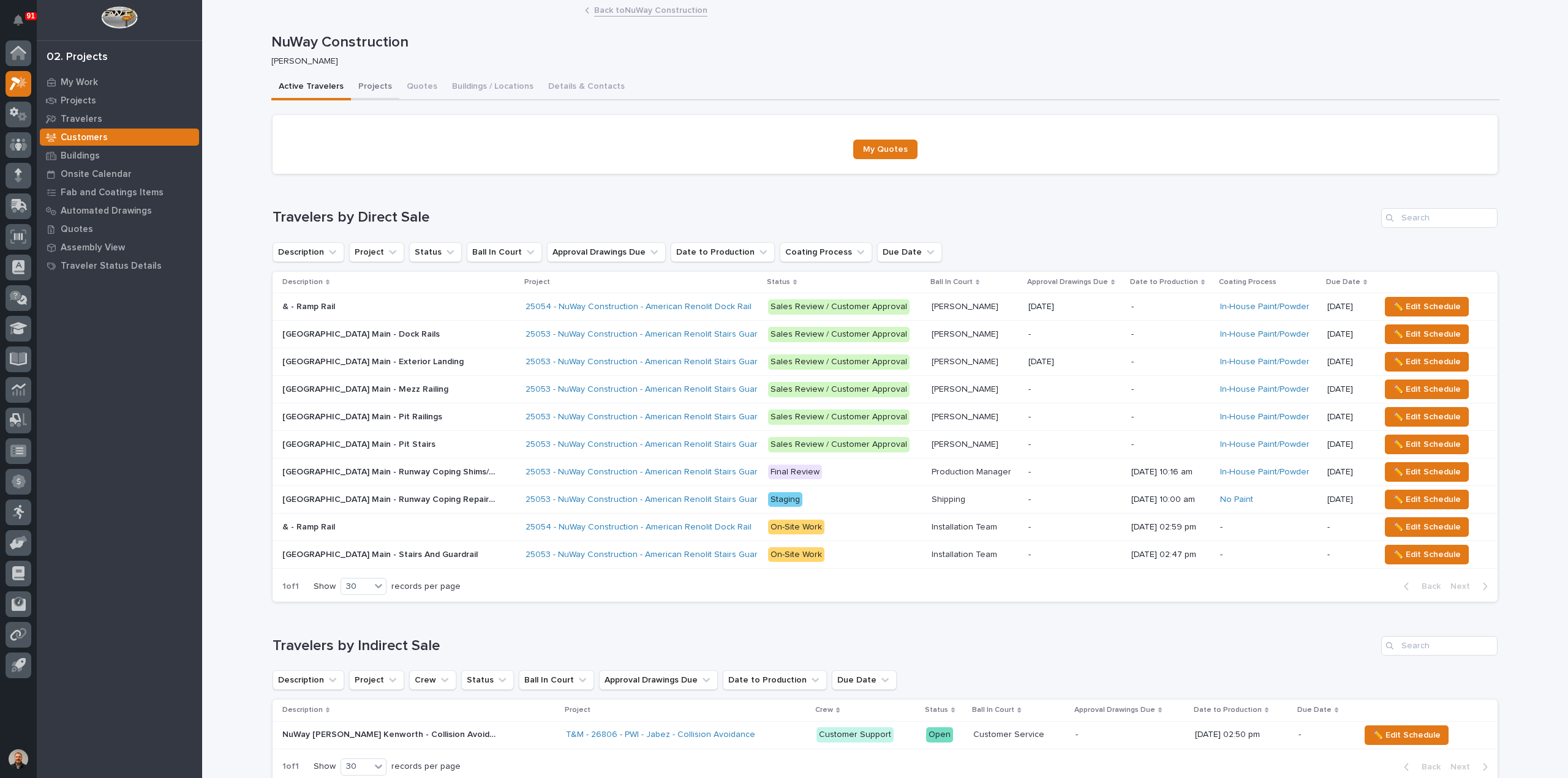
click at [369, 85] on button "Projects" at bounding box center [375, 88] width 48 height 26
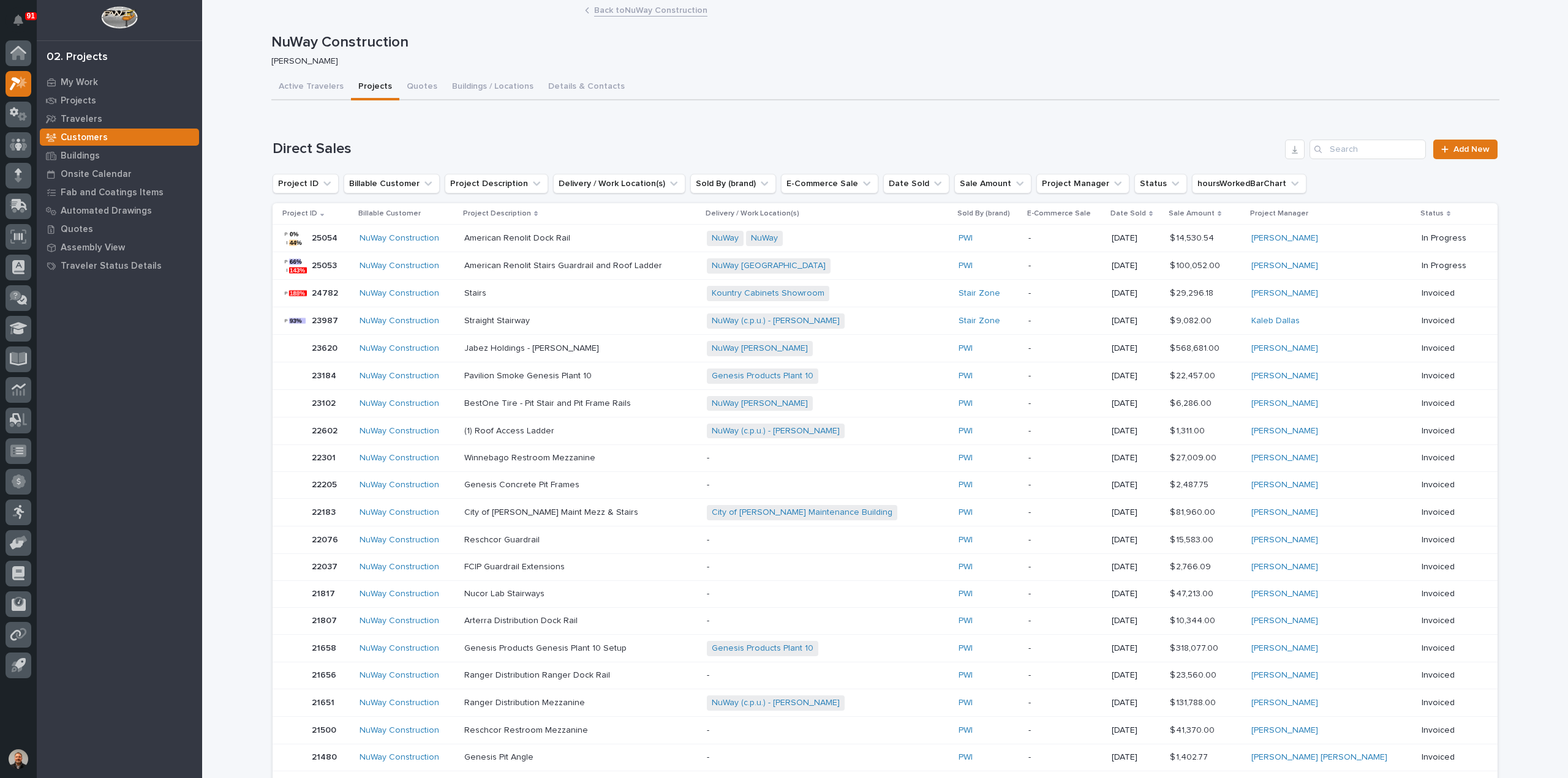
click at [319, 235] on p "25054" at bounding box center [326, 237] width 28 height 13
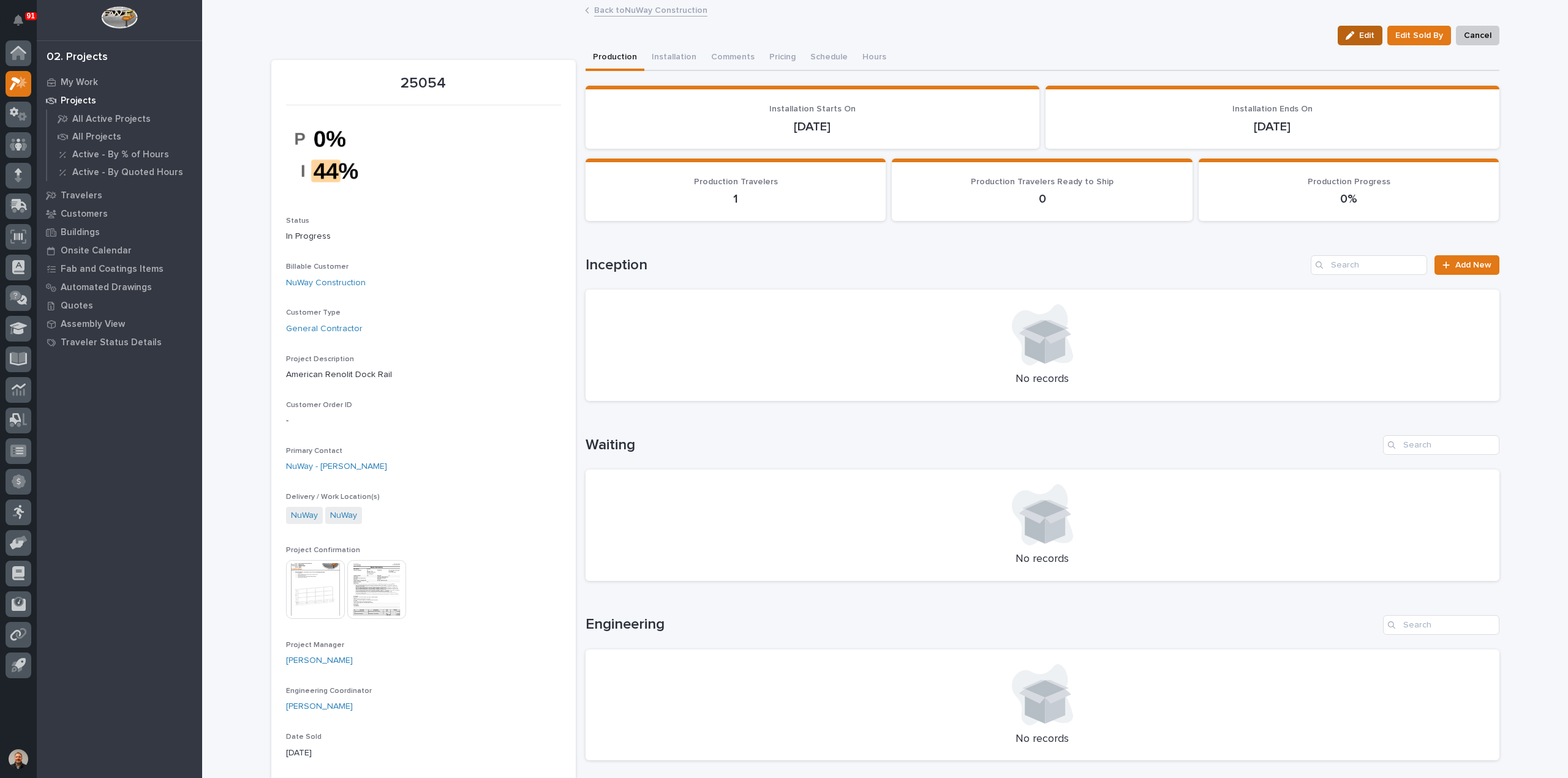
click at [1359, 33] on span "Edit" at bounding box center [1367, 36] width 15 height 11
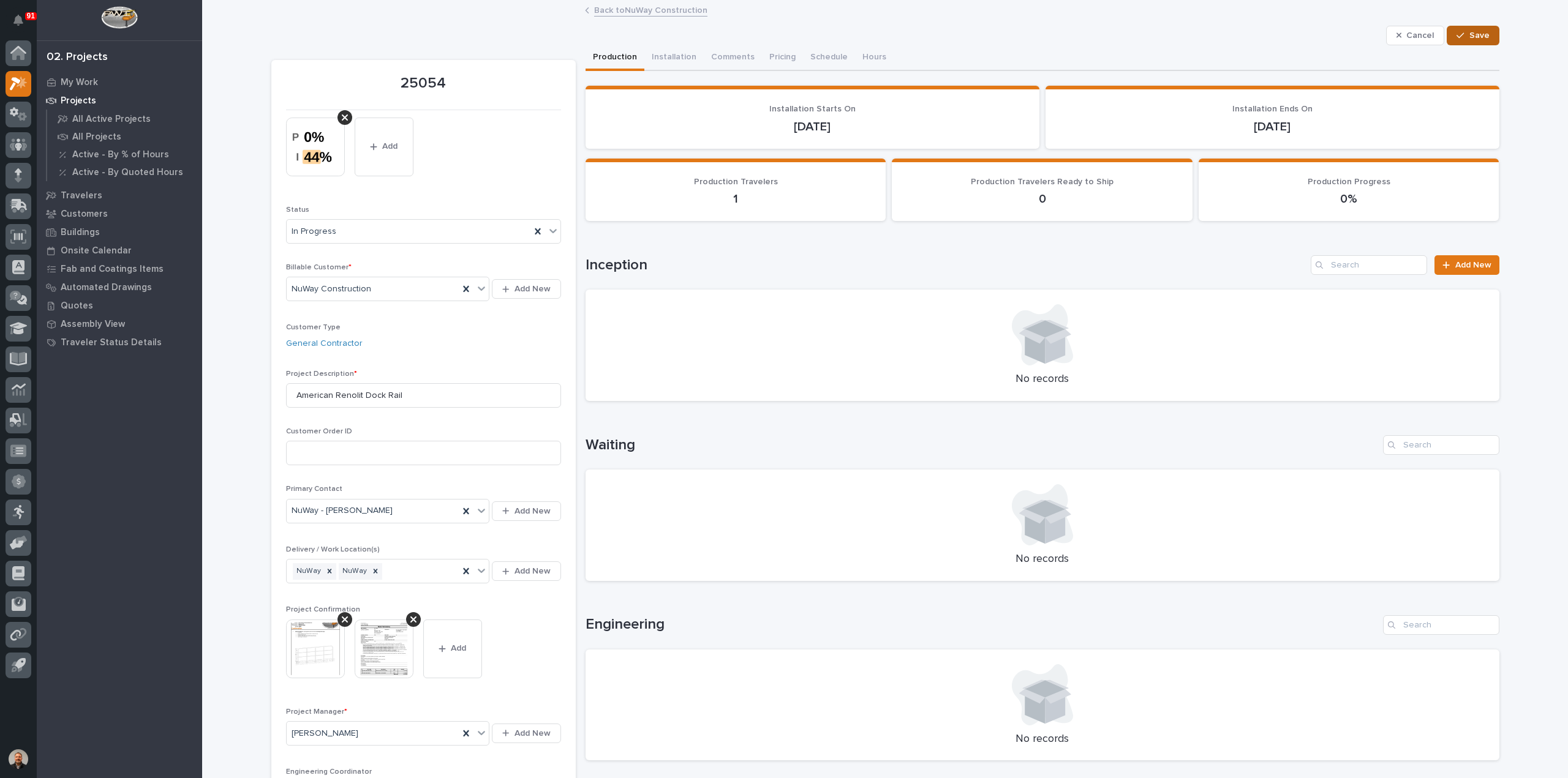
click at [1469, 33] on span "Save" at bounding box center [1479, 36] width 20 height 11
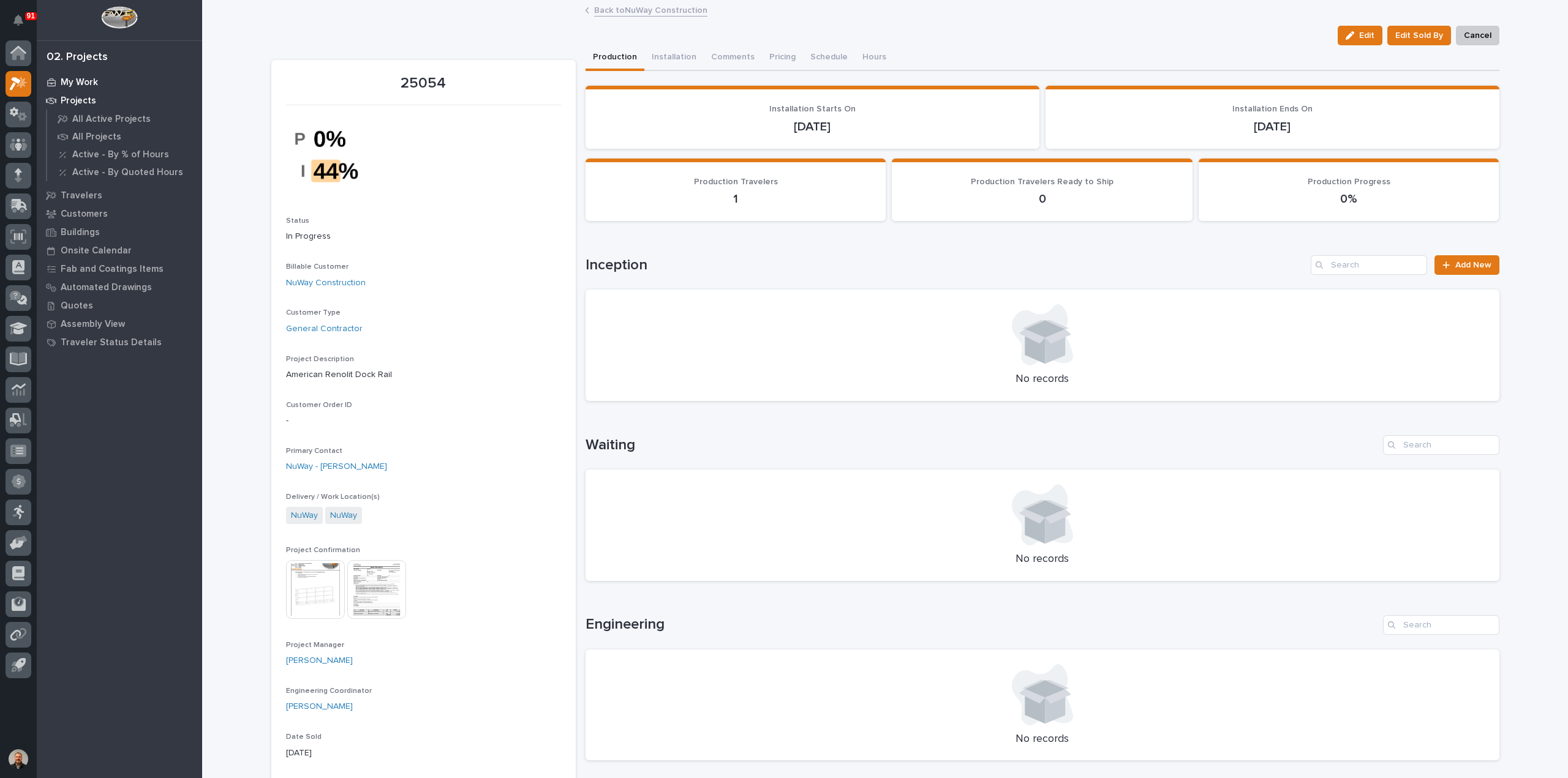
click at [81, 79] on p "My Work" at bounding box center [79, 83] width 37 height 11
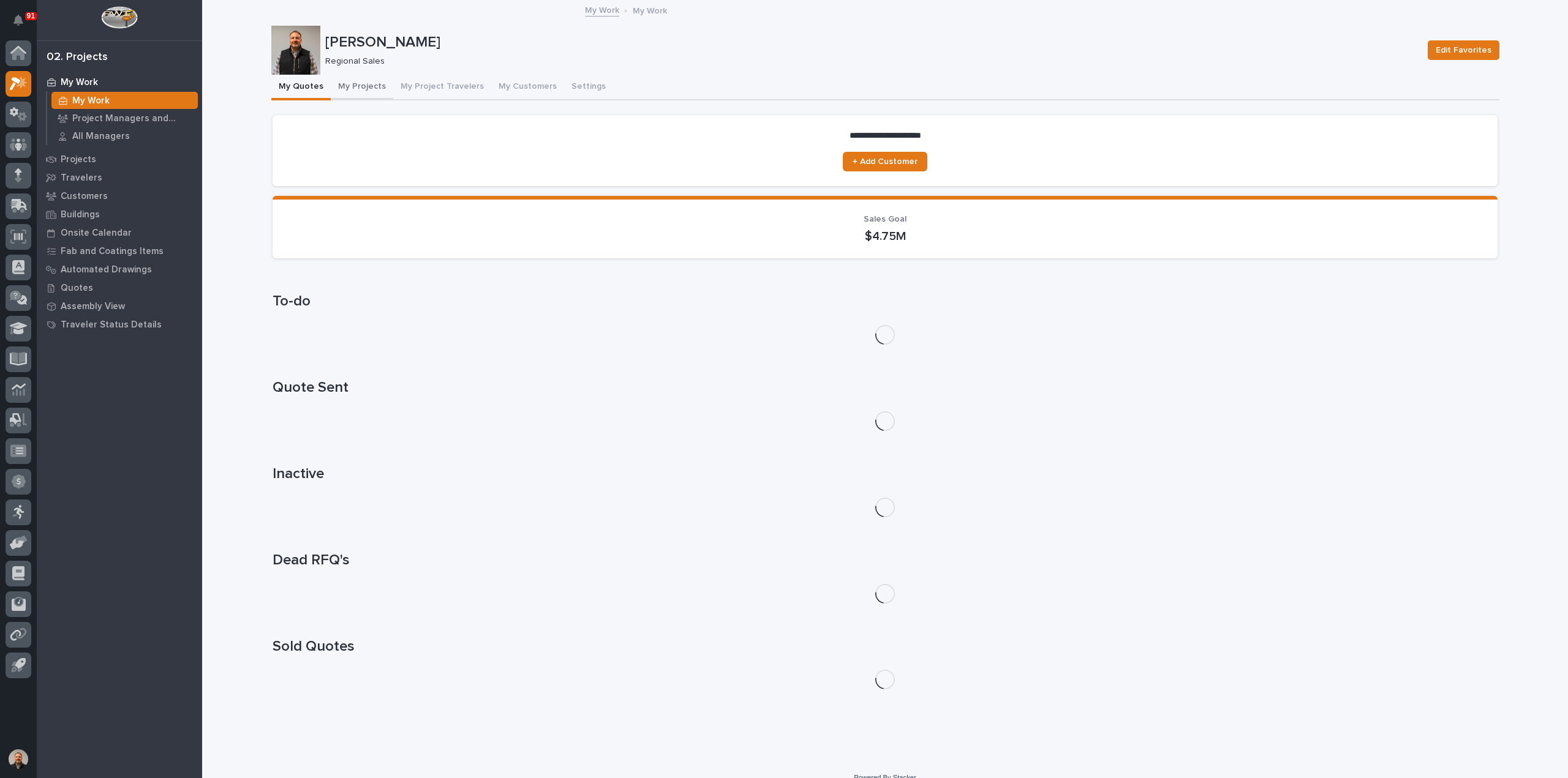
click at [355, 84] on button "My Projects" at bounding box center [362, 88] width 62 height 26
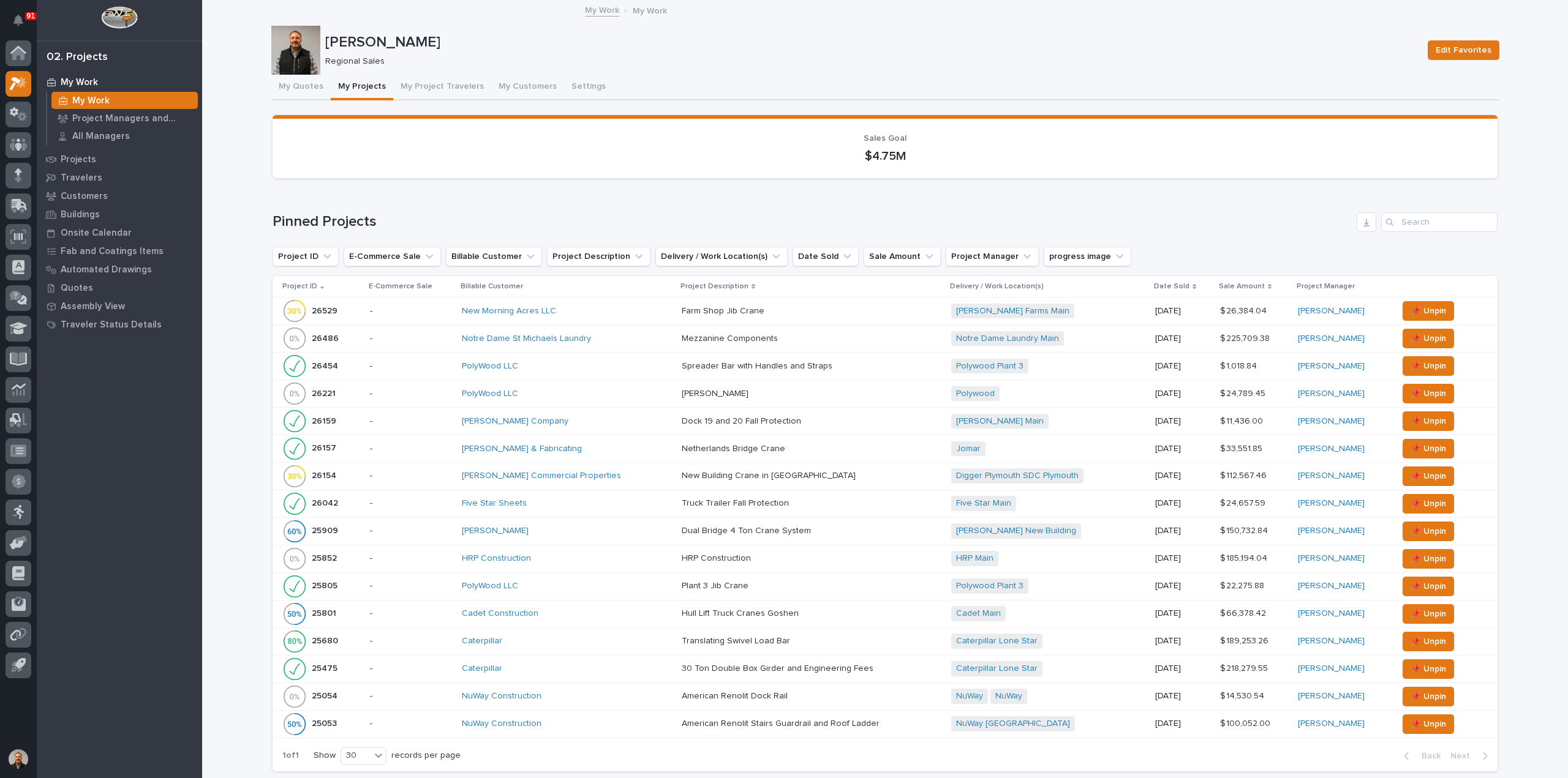
click at [321, 471] on p "26154" at bounding box center [325, 475] width 27 height 13
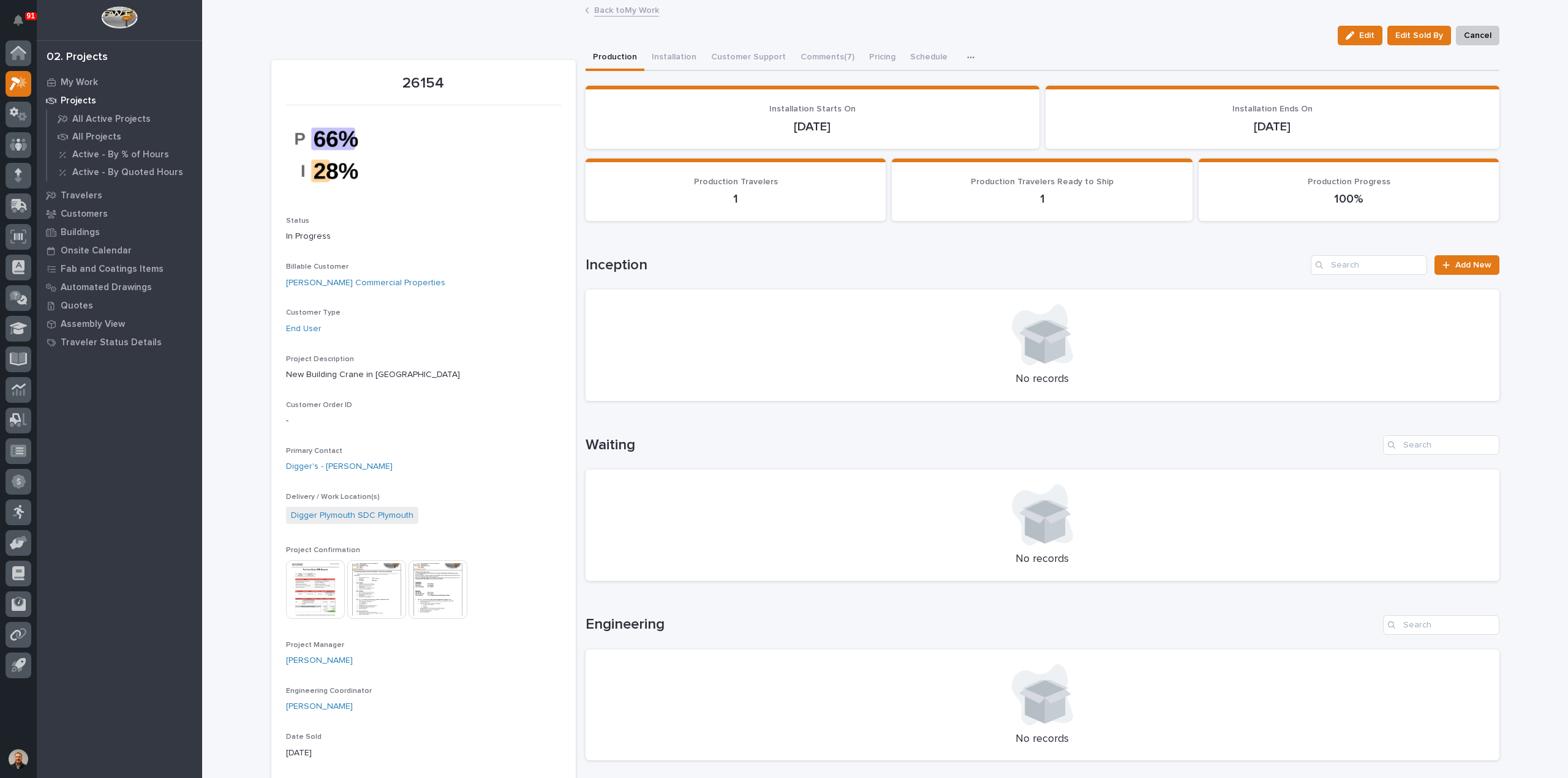
click at [437, 586] on img at bounding box center [438, 590] width 59 height 59
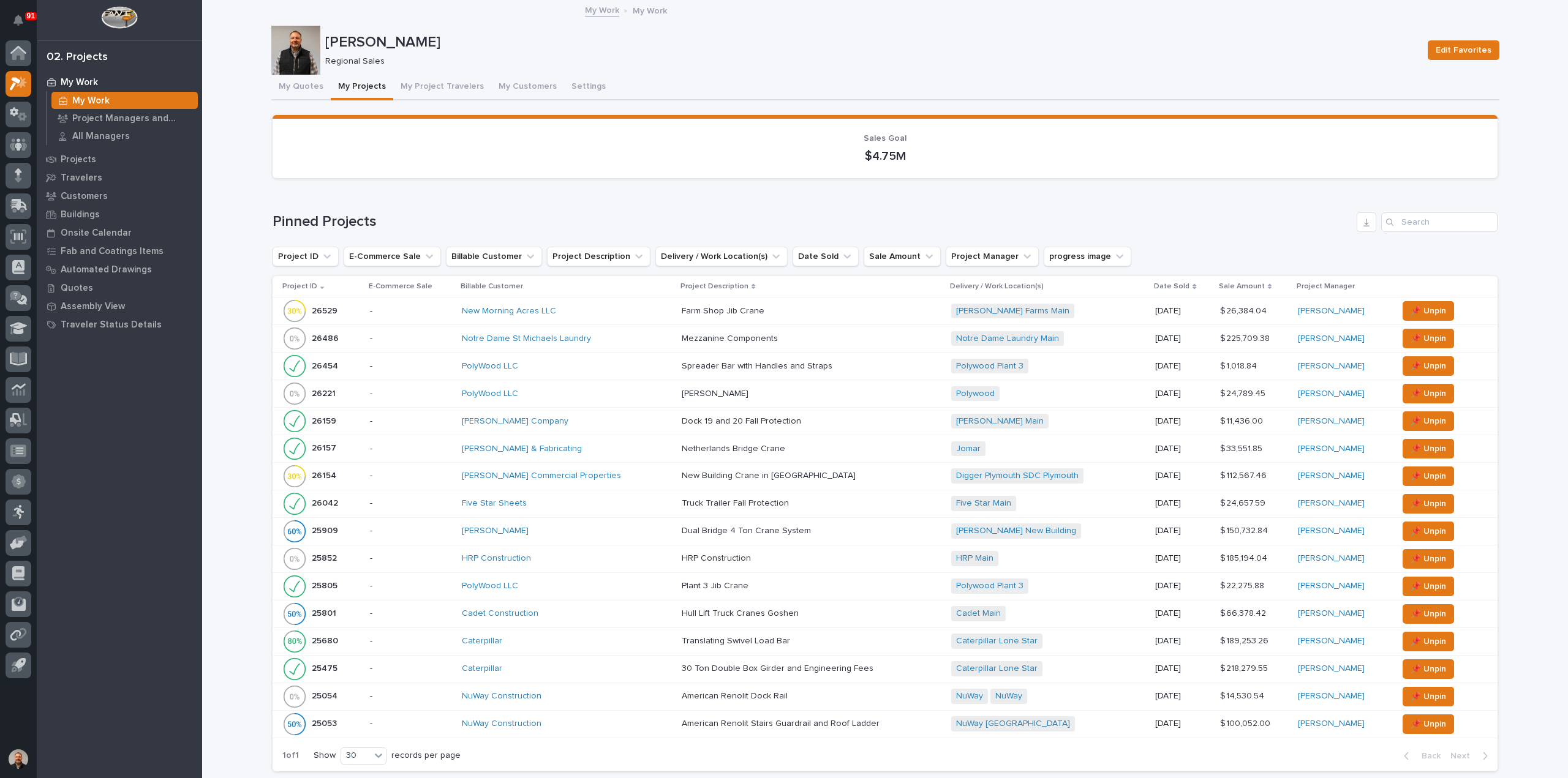
click at [316, 472] on p "26154" at bounding box center [325, 475] width 27 height 13
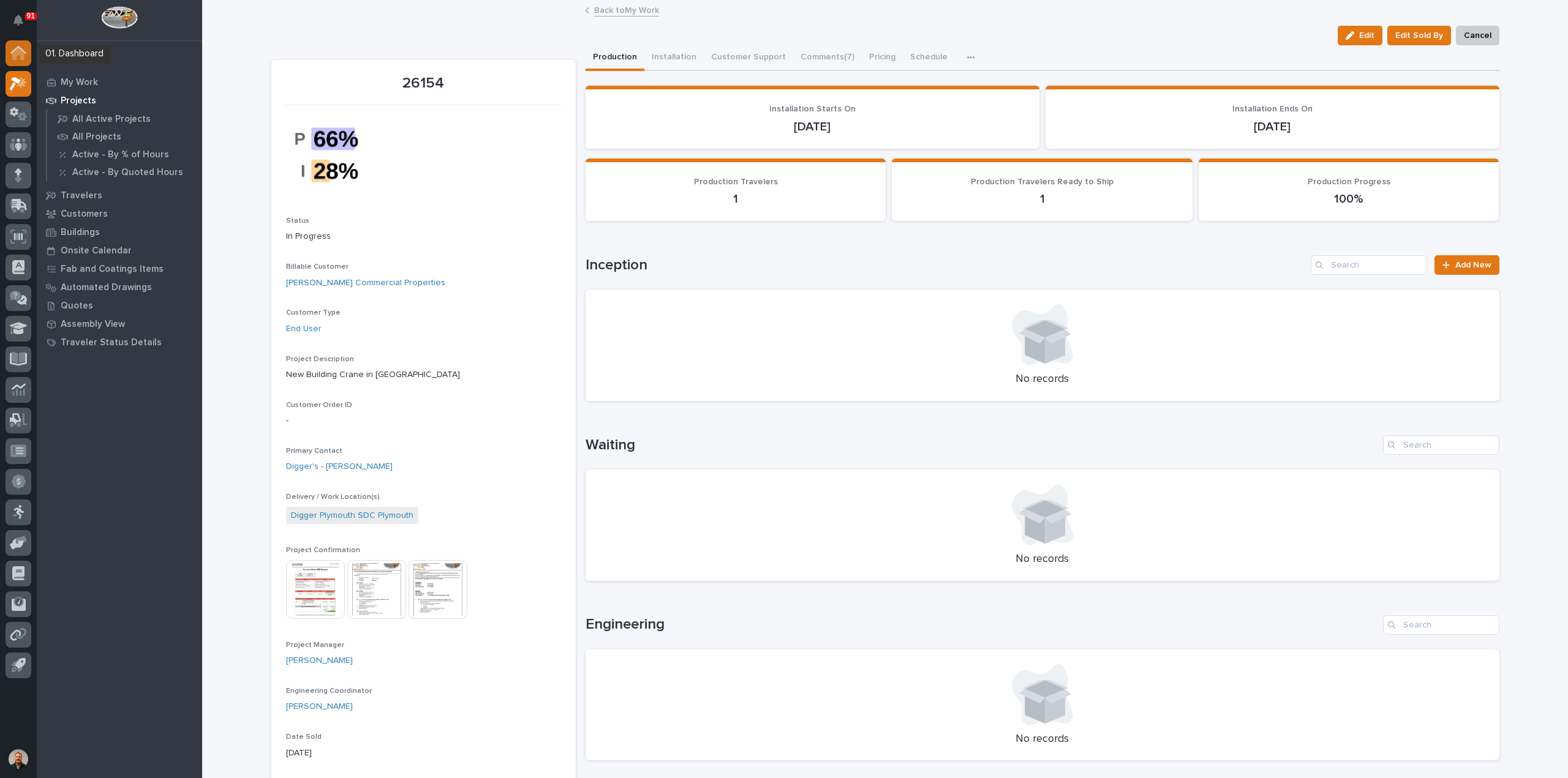
click at [20, 51] on icon at bounding box center [18, 53] width 12 height 12
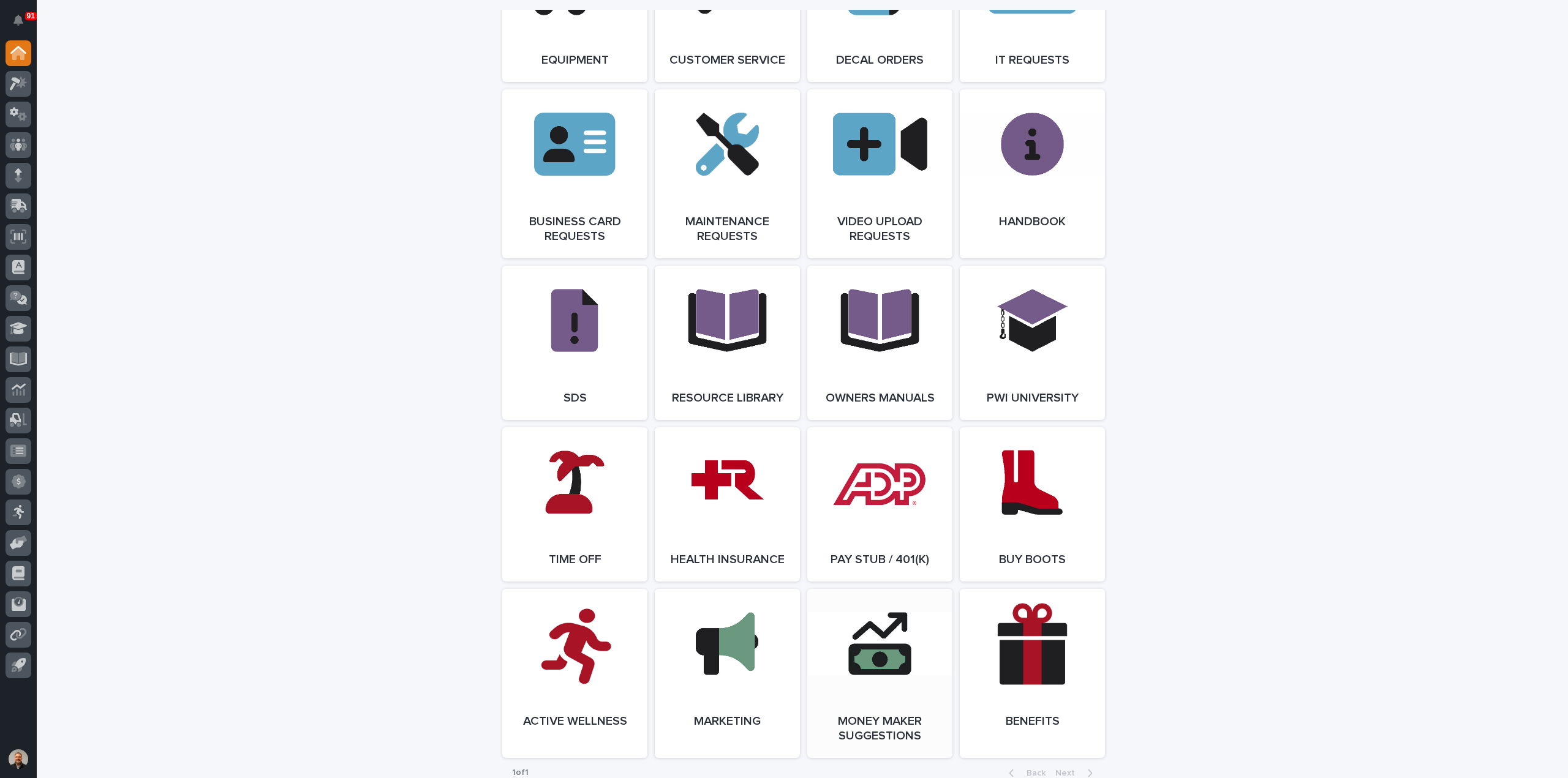
scroll to position [1805, 0]
click at [562, 493] on link "Open Link" at bounding box center [575, 506] width 145 height 154
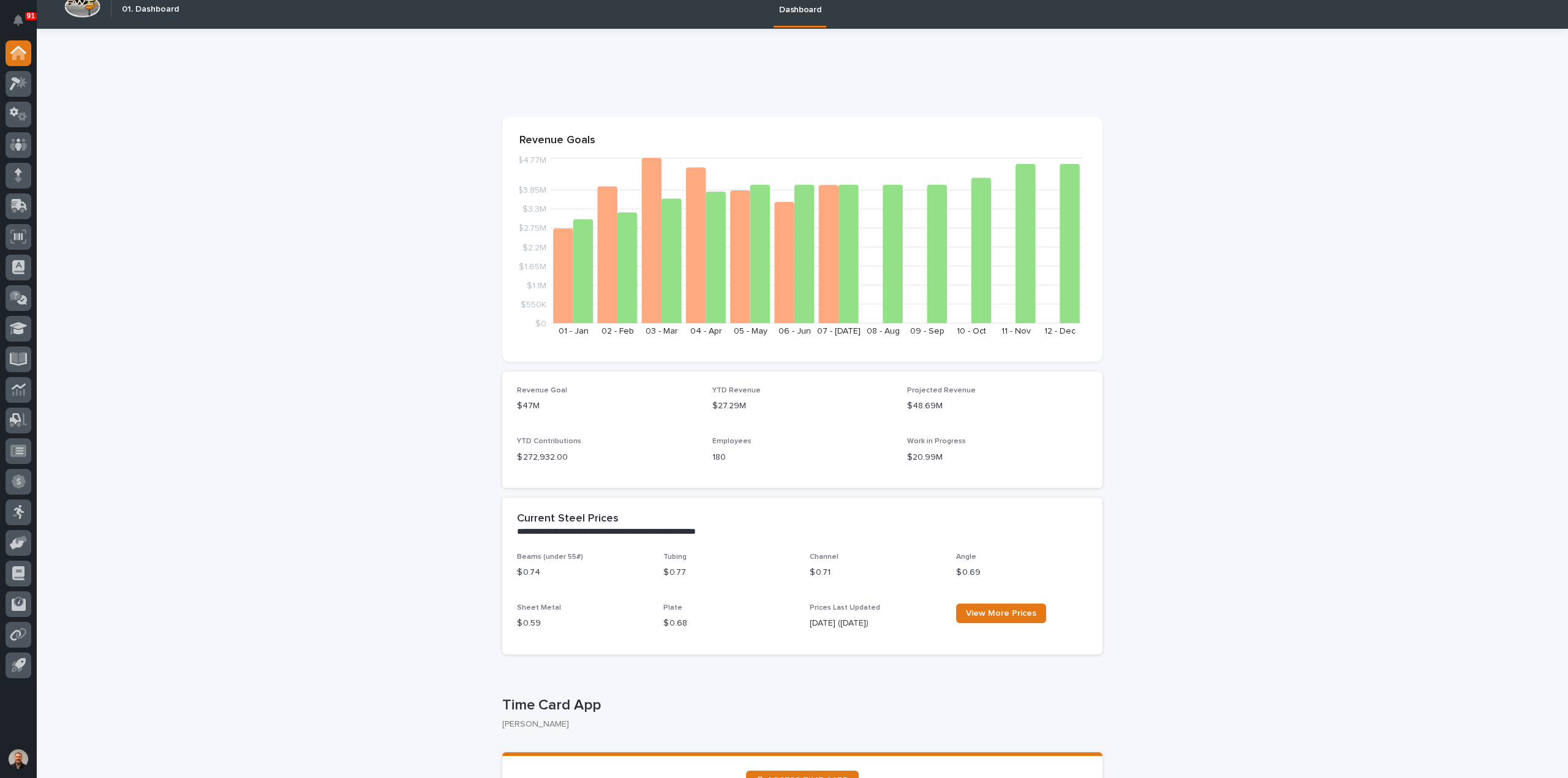
scroll to position [0, 0]
